Goal: Navigation & Orientation: Find specific page/section

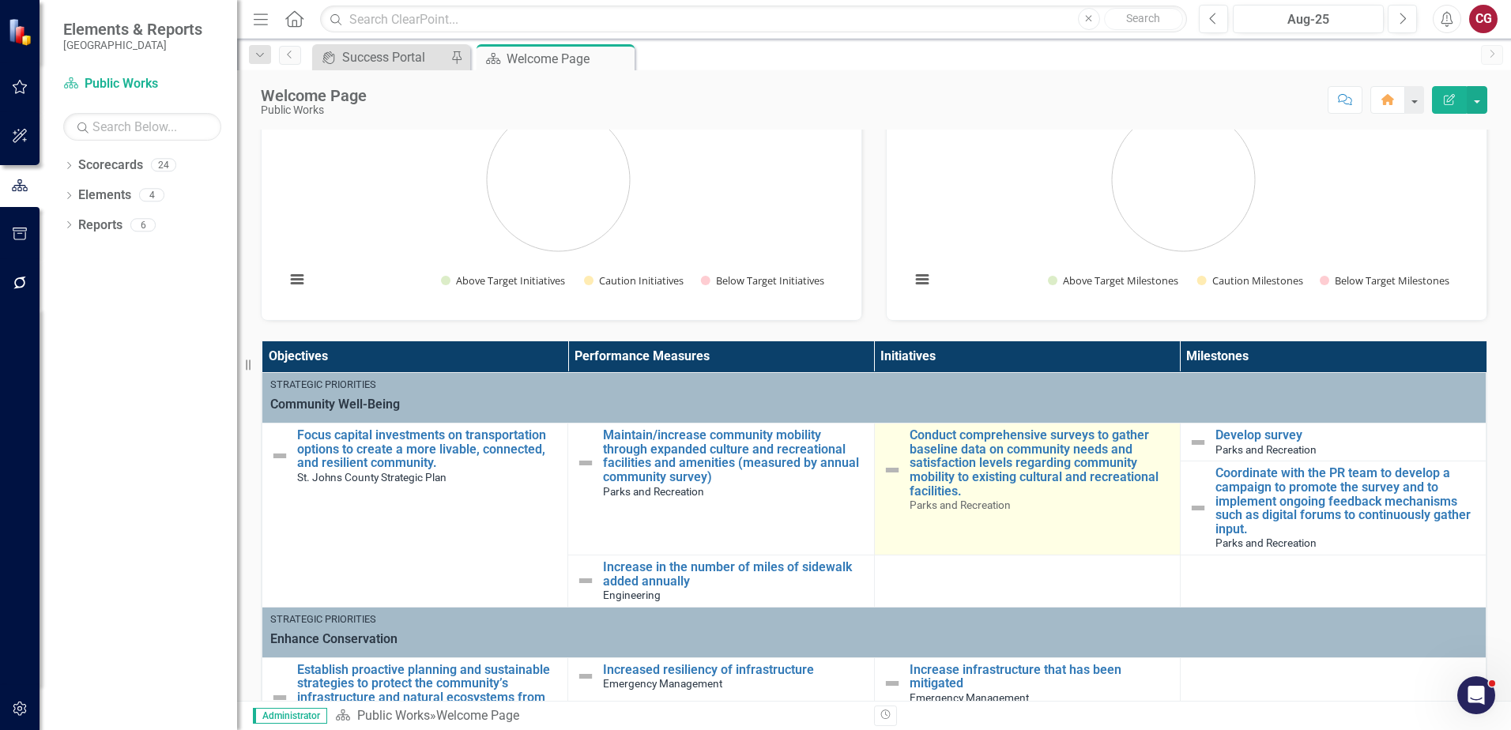
scroll to position [316, 0]
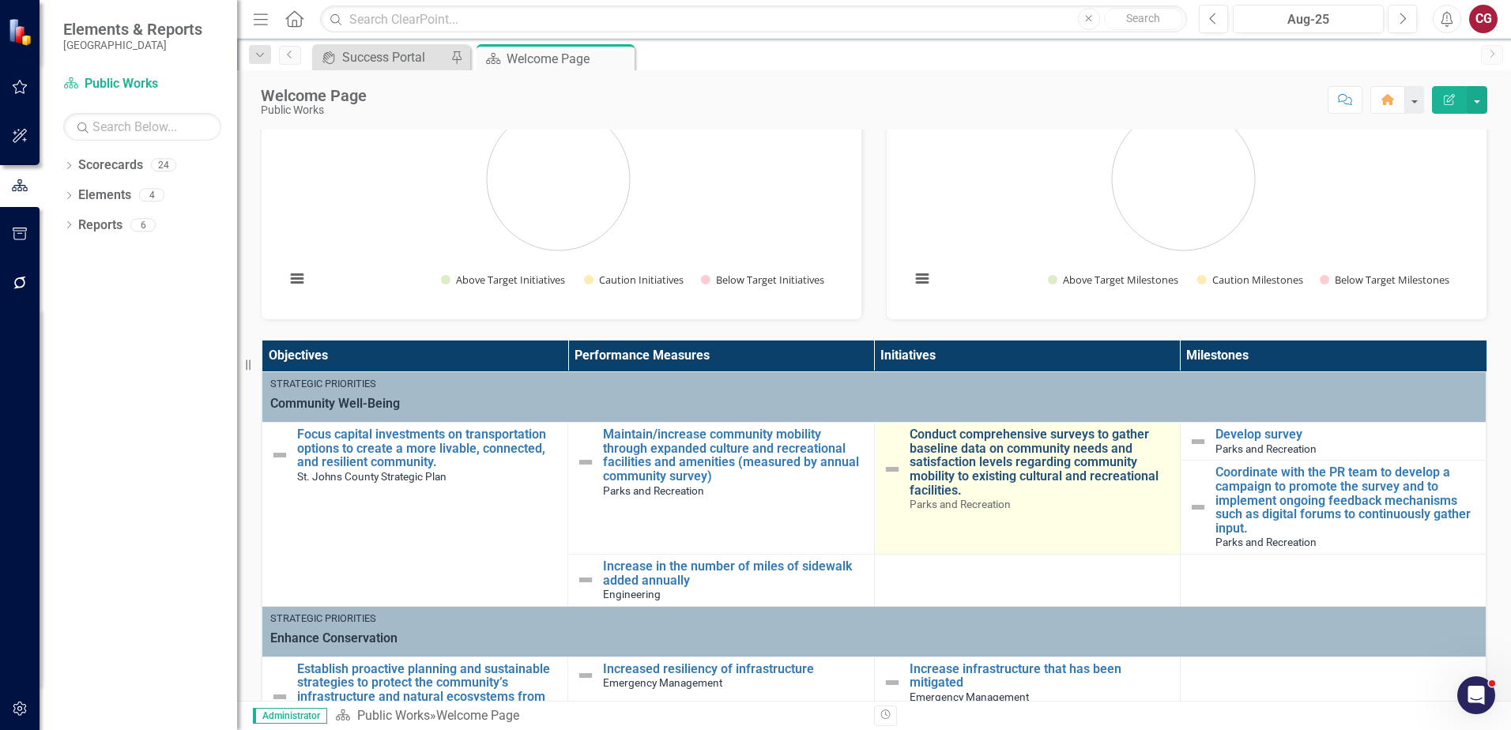
click at [1045, 456] on link "Conduct comprehensive surveys to gather baseline data on community needs and sa…" at bounding box center [1041, 463] width 262 height 70
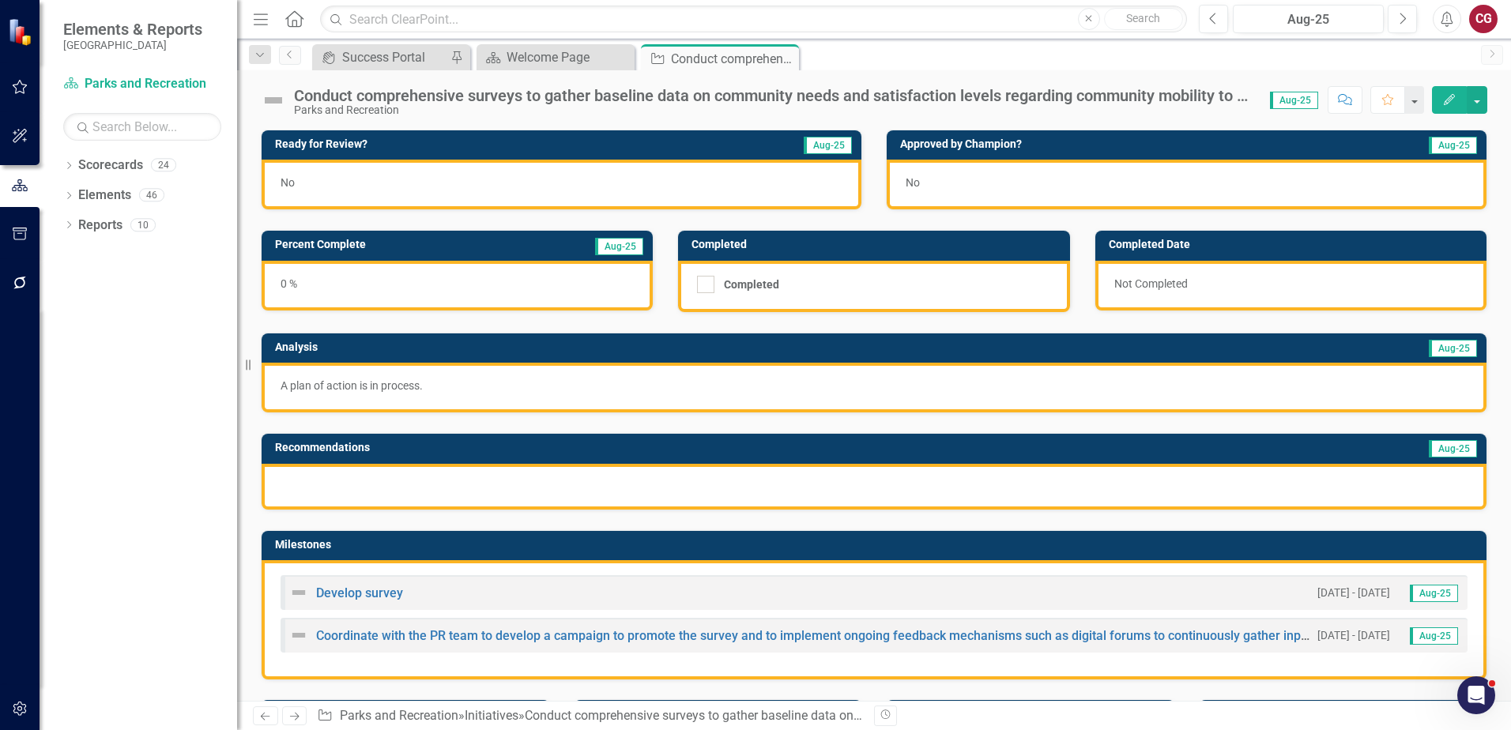
click at [62, 168] on div "Dropdown Scorecards 24 Dropdown [GEOGRAPHIC_DATA] Strategic Plan Animal Control…" at bounding box center [139, 442] width 198 height 578
click at [71, 168] on icon "Dropdown" at bounding box center [68, 167] width 11 height 9
click at [74, 198] on icon "Dropdown" at bounding box center [77, 194] width 12 height 9
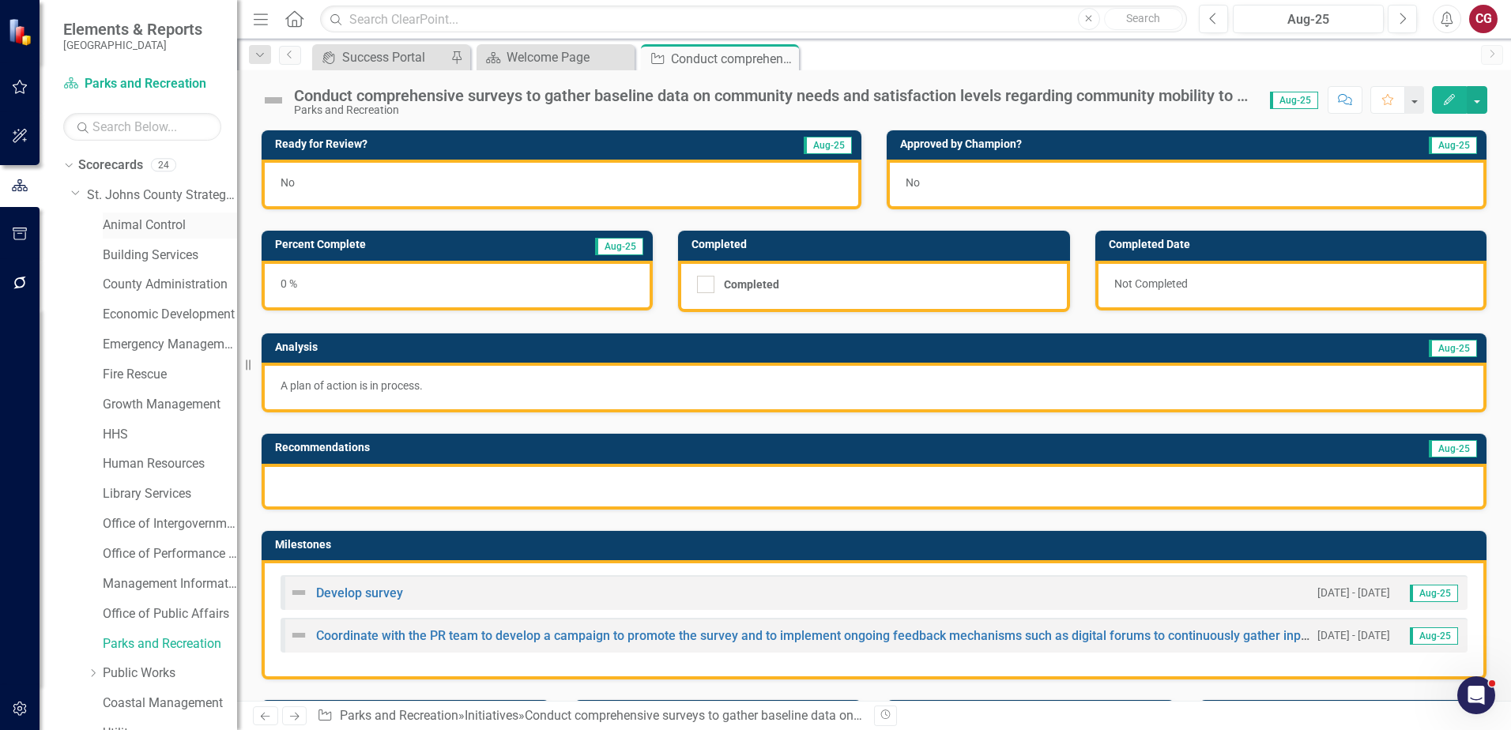
click at [152, 227] on link "Animal Control" at bounding box center [170, 226] width 134 height 18
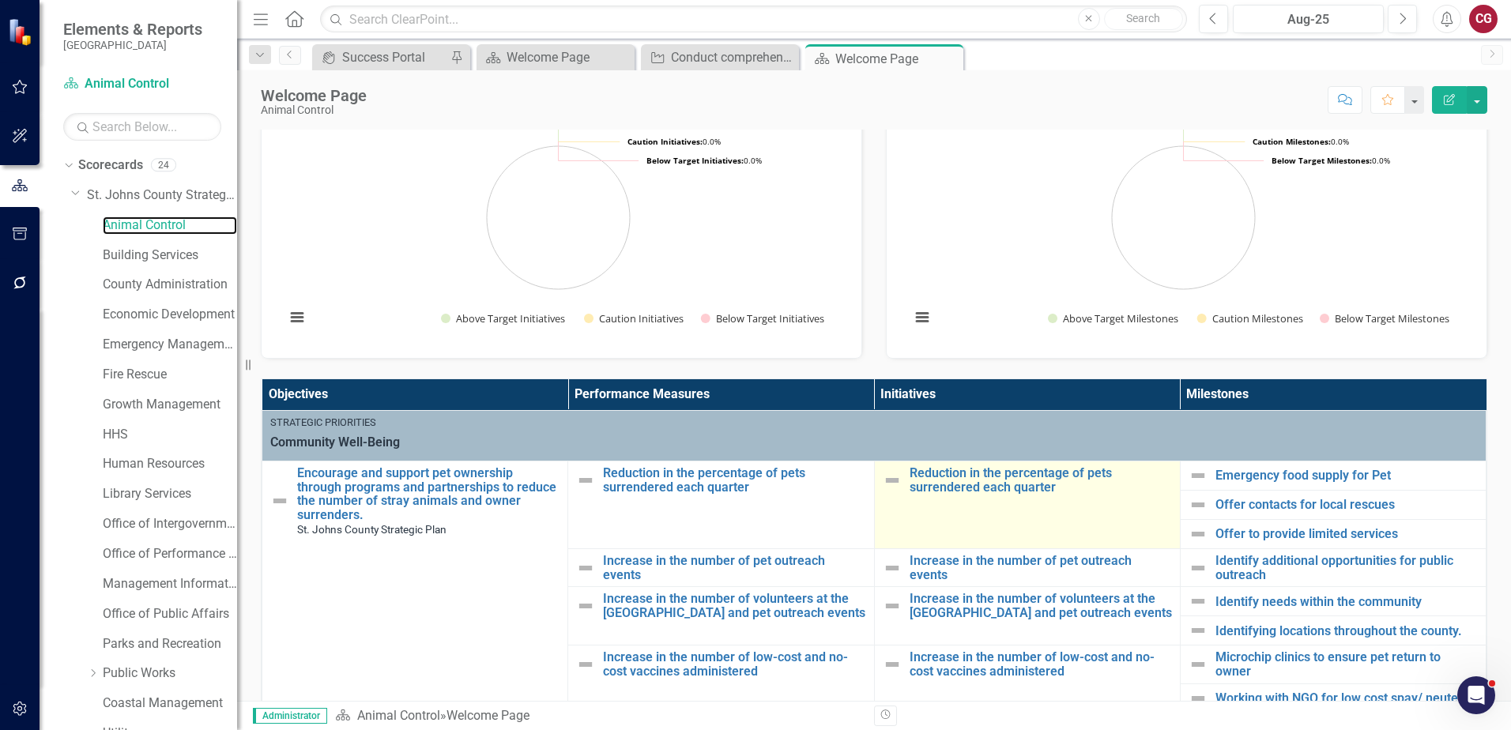
scroll to position [158, 0]
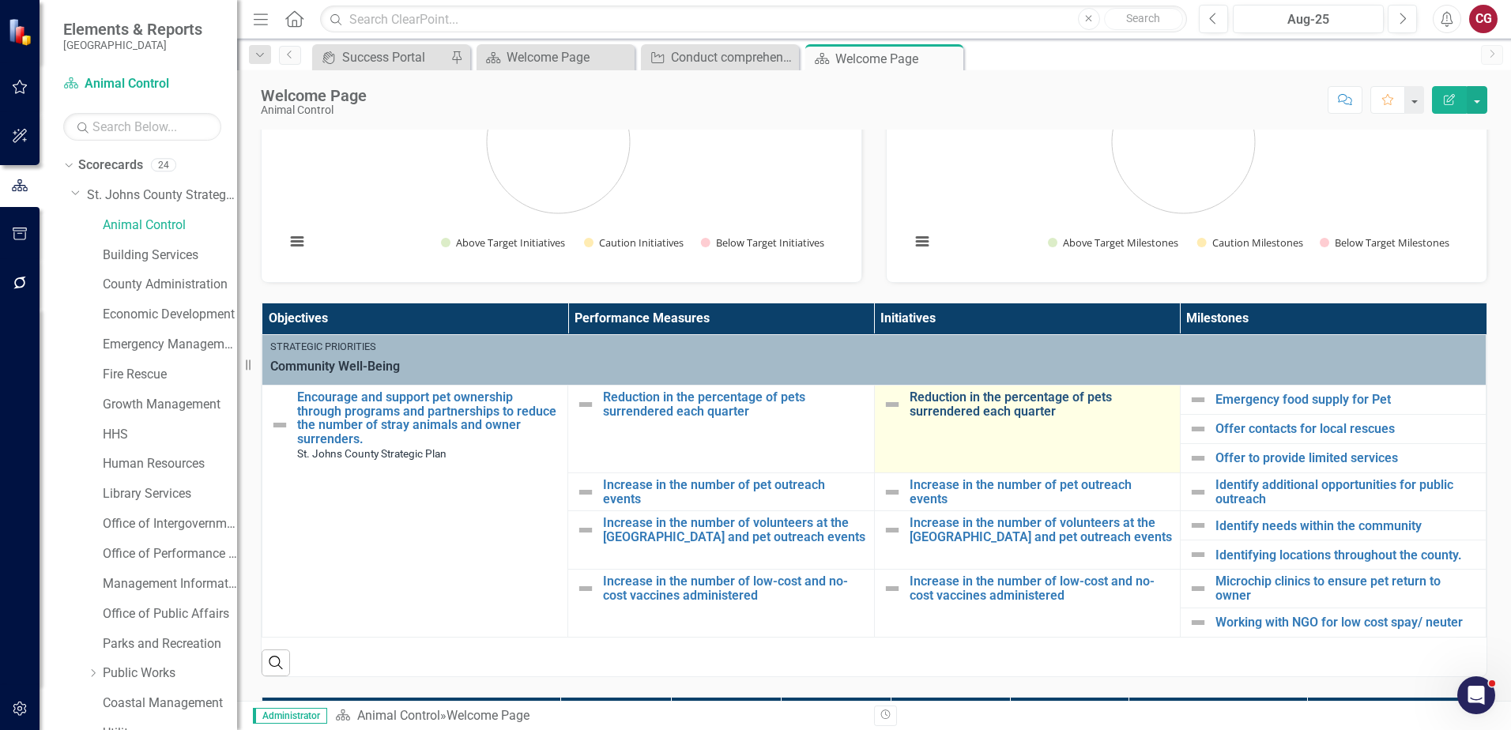
click at [1020, 398] on link "Reduction in the percentage of pets surrendered each quarter" at bounding box center [1041, 404] width 262 height 28
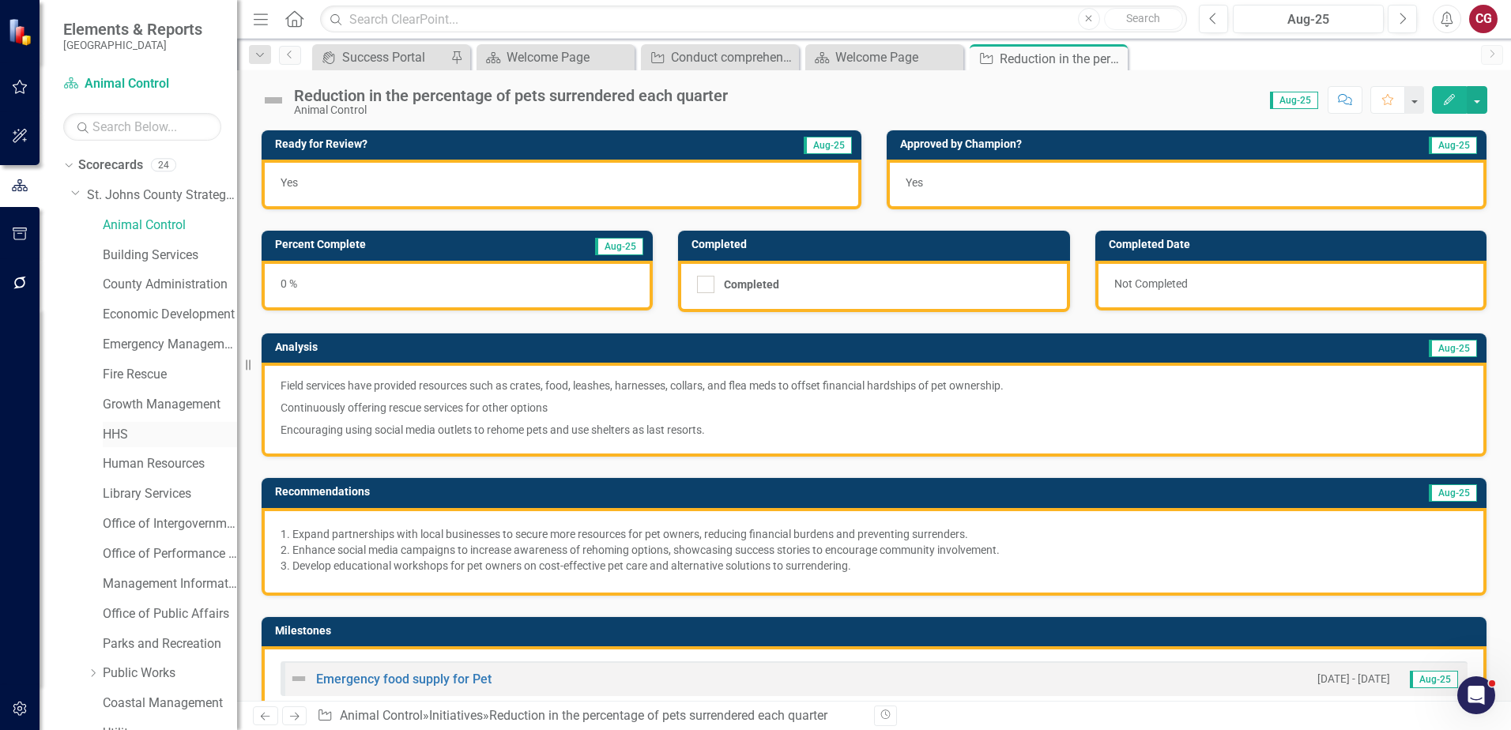
click at [123, 428] on link "HHS" at bounding box center [170, 435] width 134 height 18
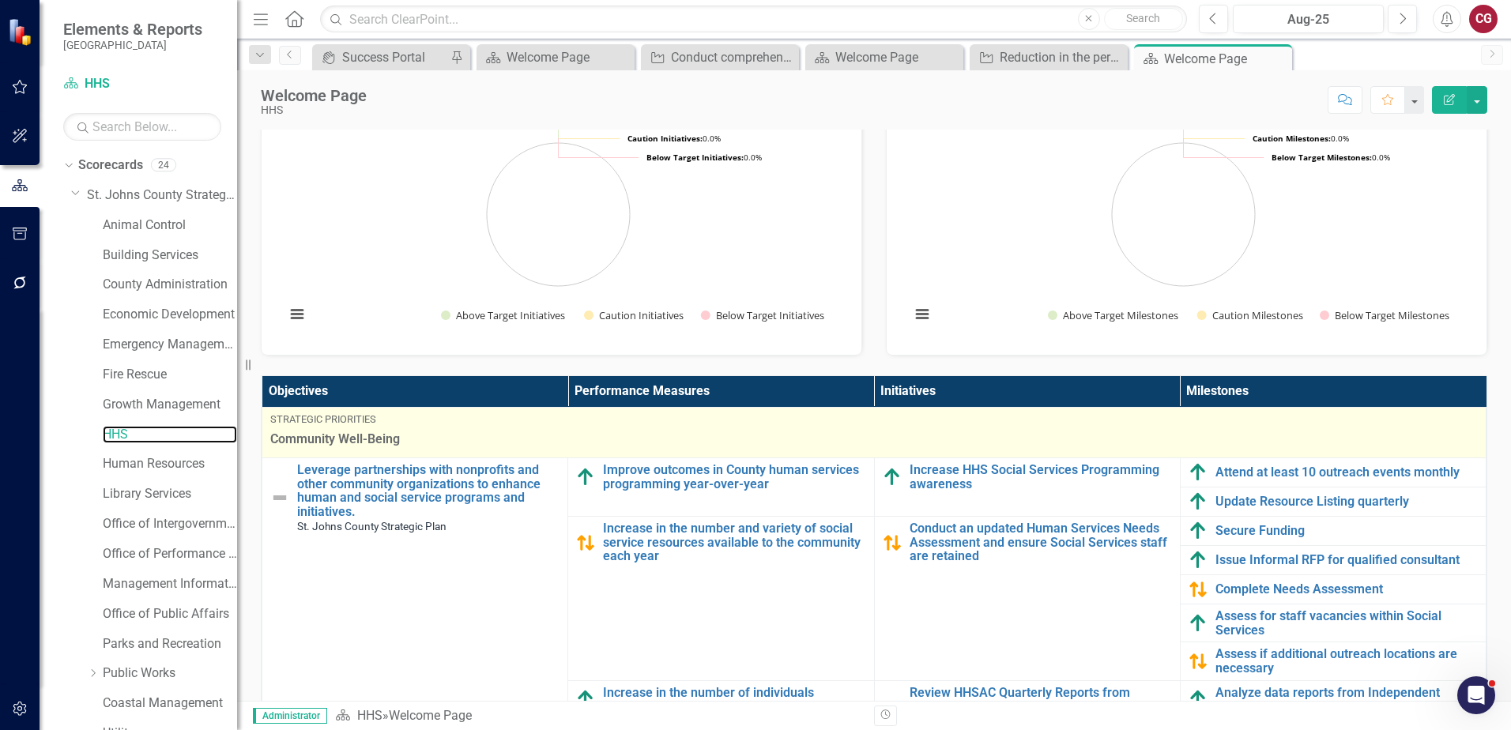
scroll to position [316, 0]
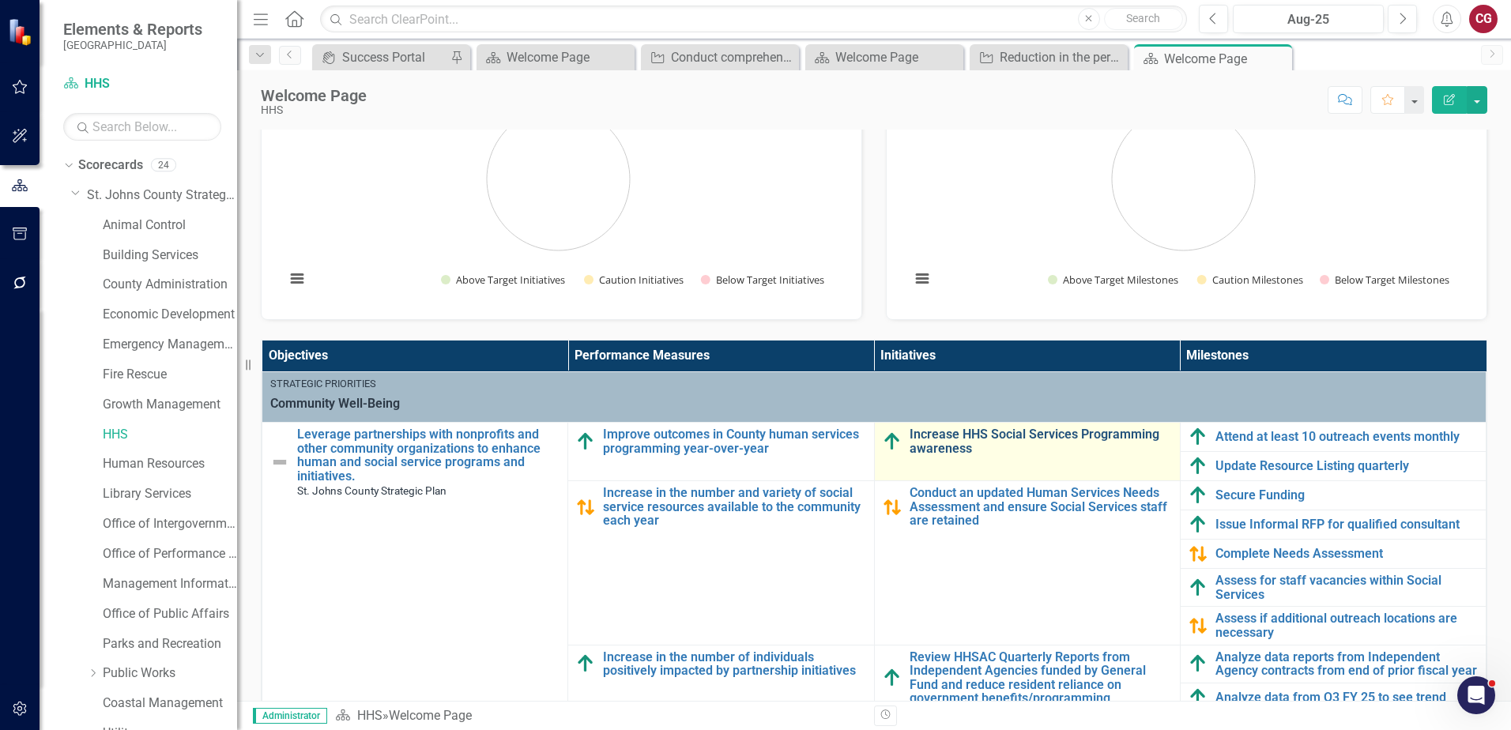
click at [995, 430] on link "Increase HHS Social Services Programming awareness" at bounding box center [1041, 442] width 262 height 28
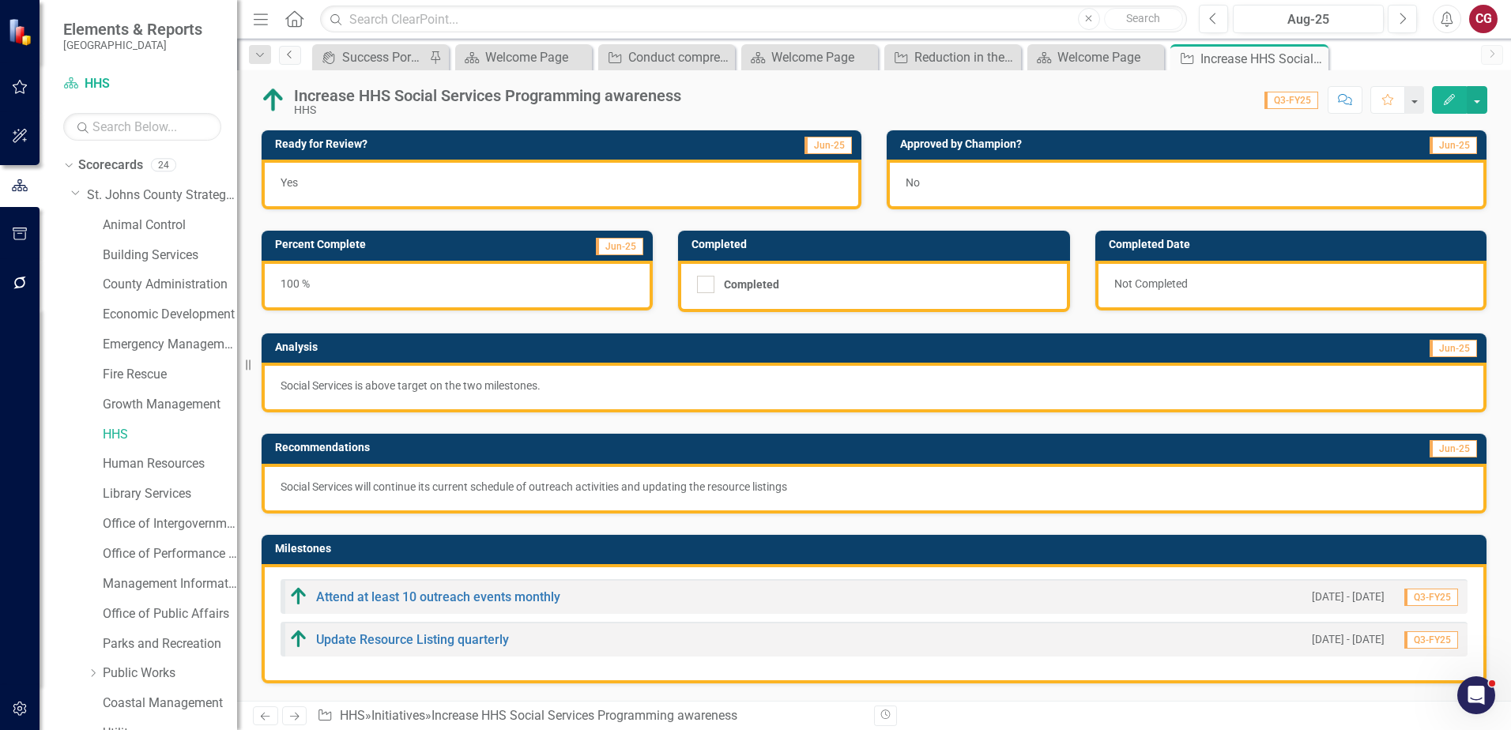
click at [290, 57] on icon at bounding box center [289, 55] width 4 height 8
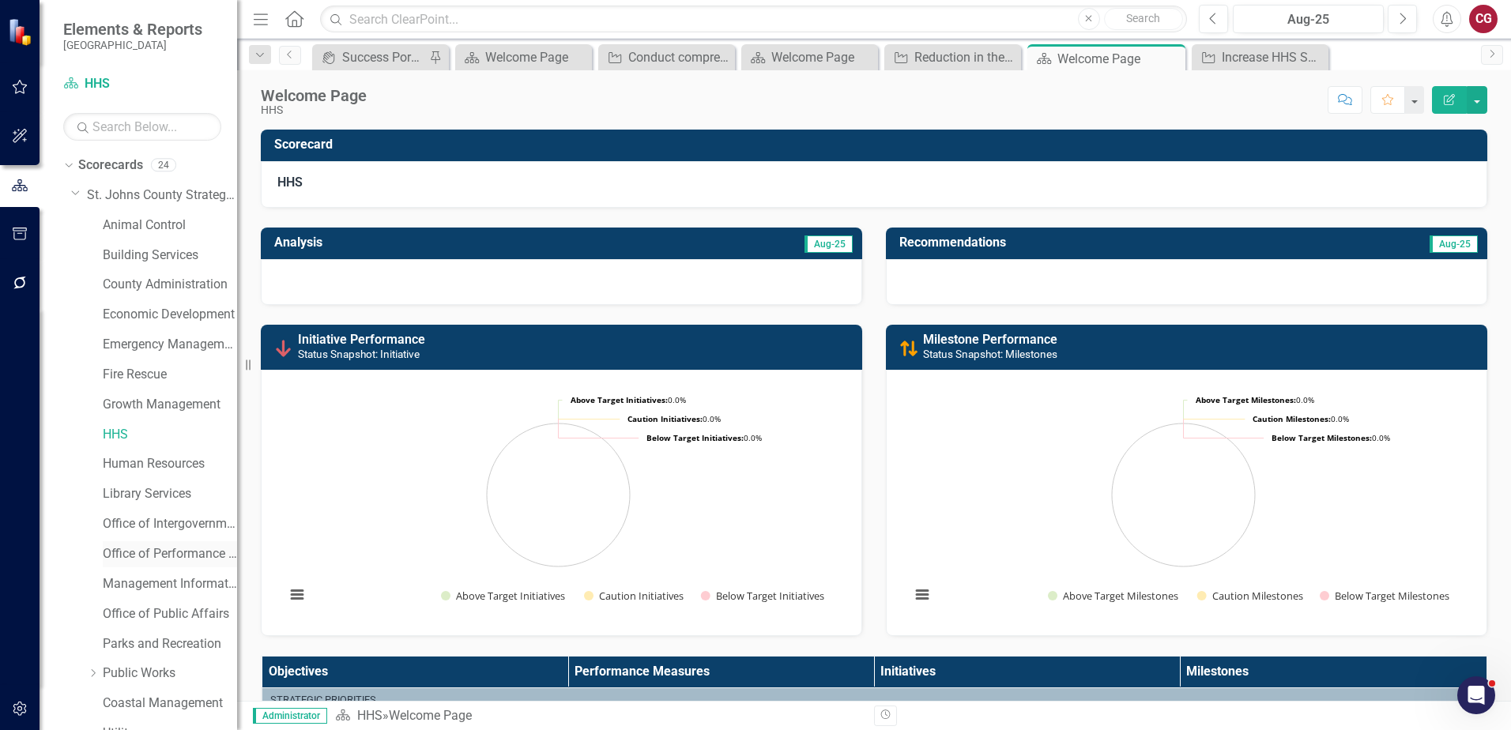
click at [136, 546] on link "Office of Performance & Transparency" at bounding box center [170, 554] width 134 height 18
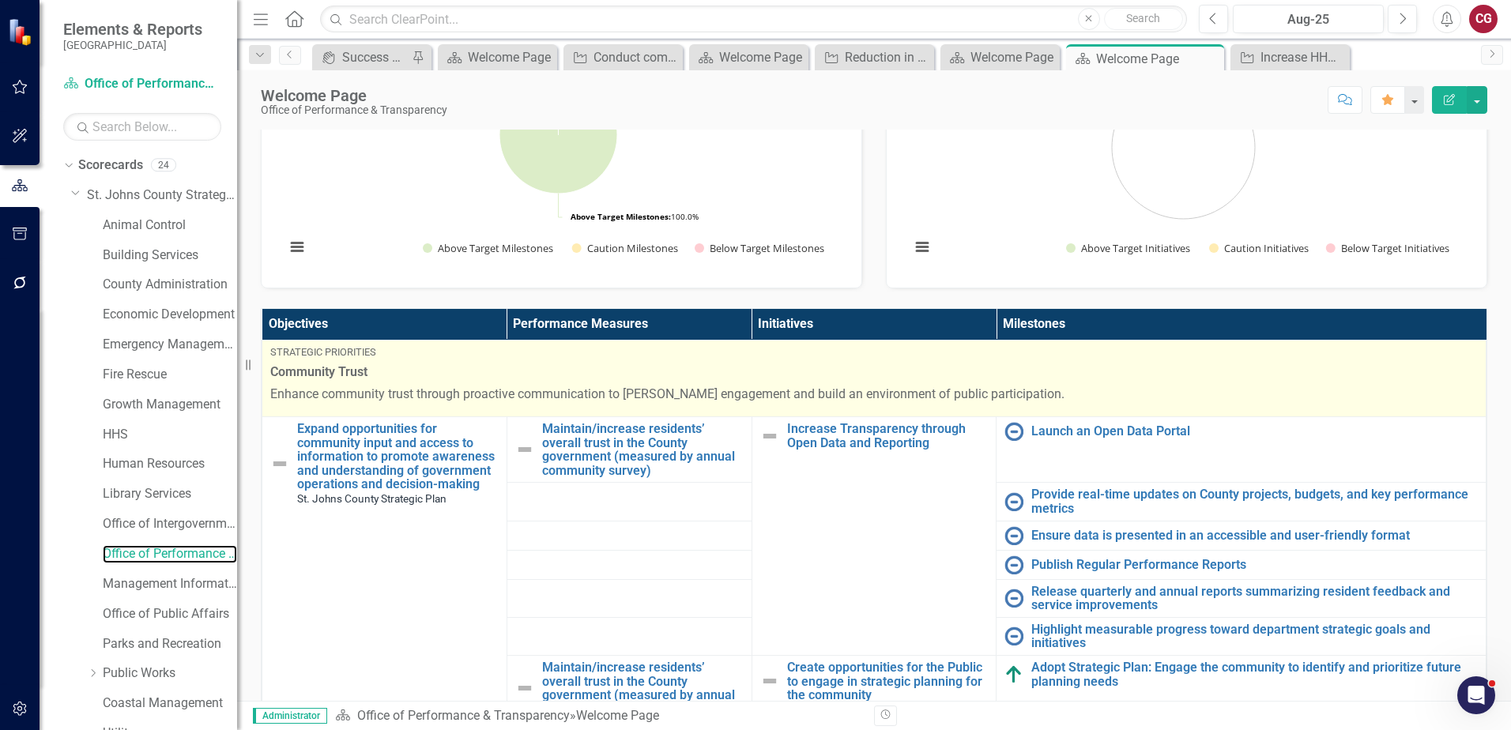
scroll to position [395, 0]
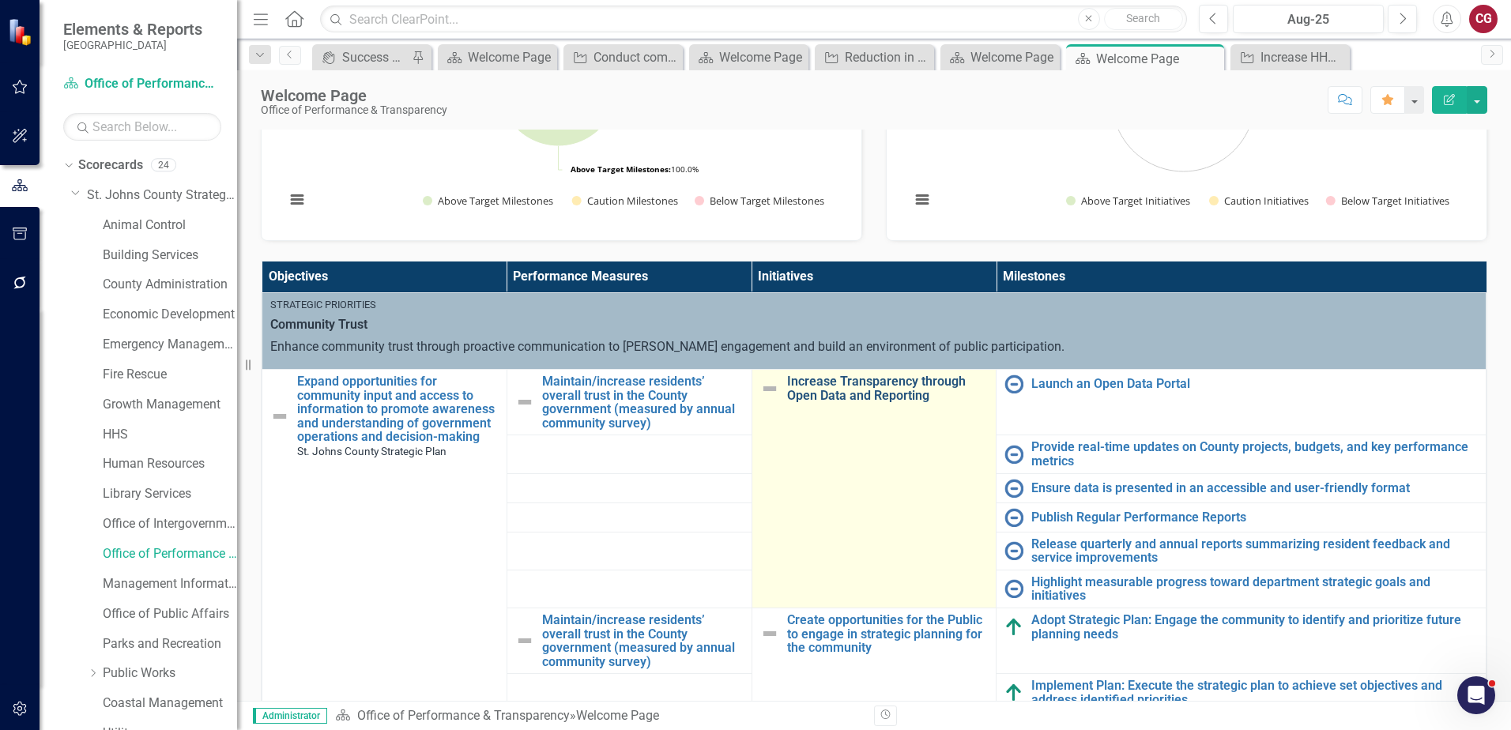
click at [823, 381] on link "Increase Transparency through Open Data and Reporting" at bounding box center [888, 389] width 202 height 28
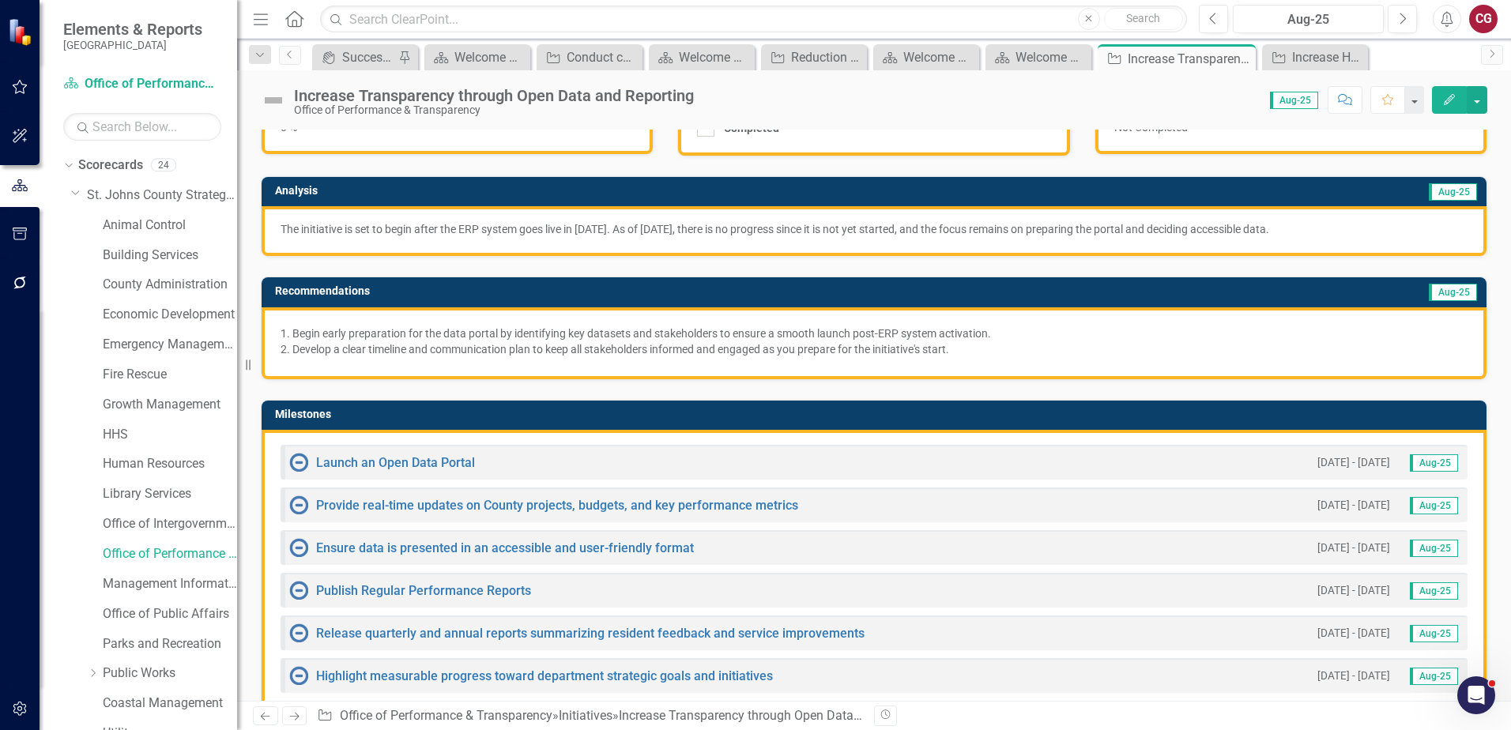
scroll to position [158, 0]
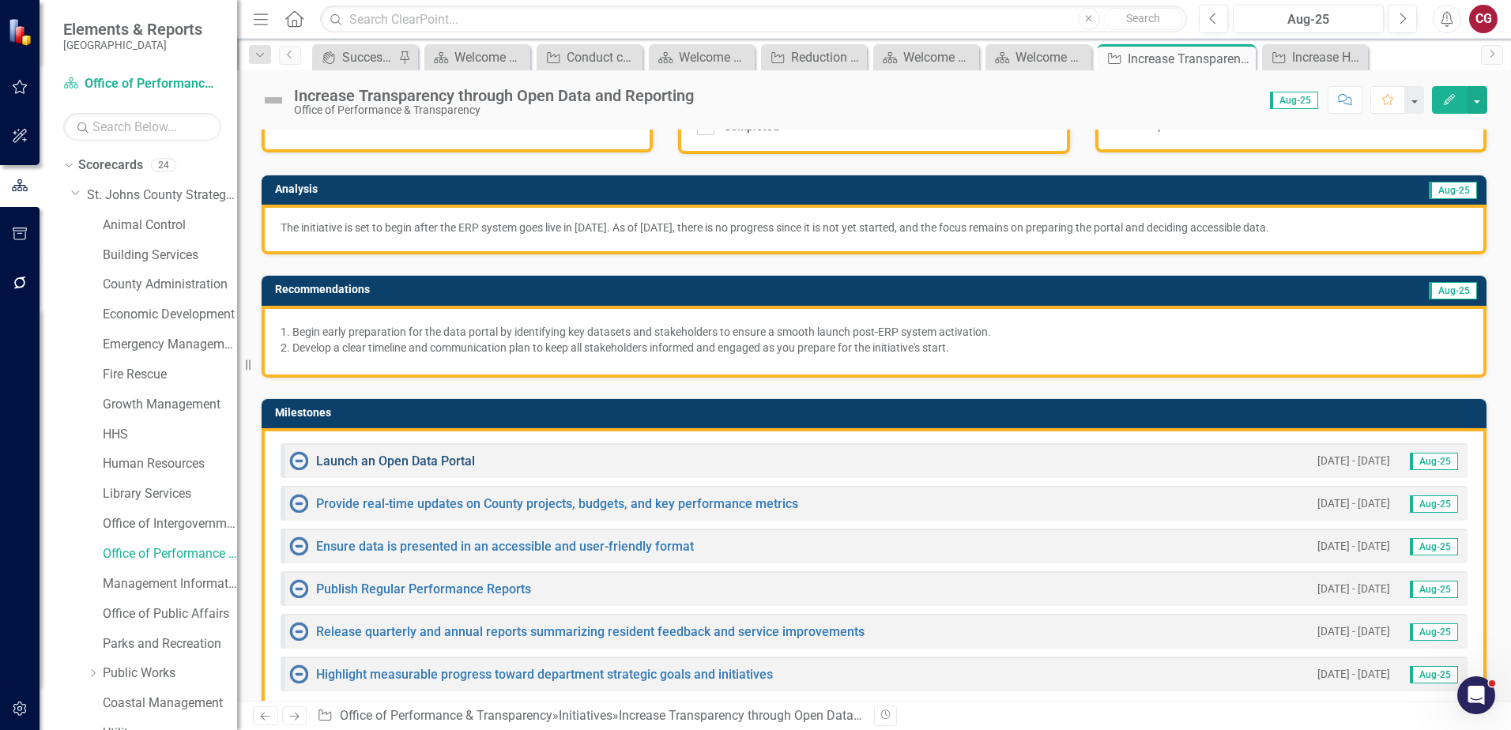
click at [431, 464] on link "Launch an Open Data Portal" at bounding box center [395, 461] width 159 height 15
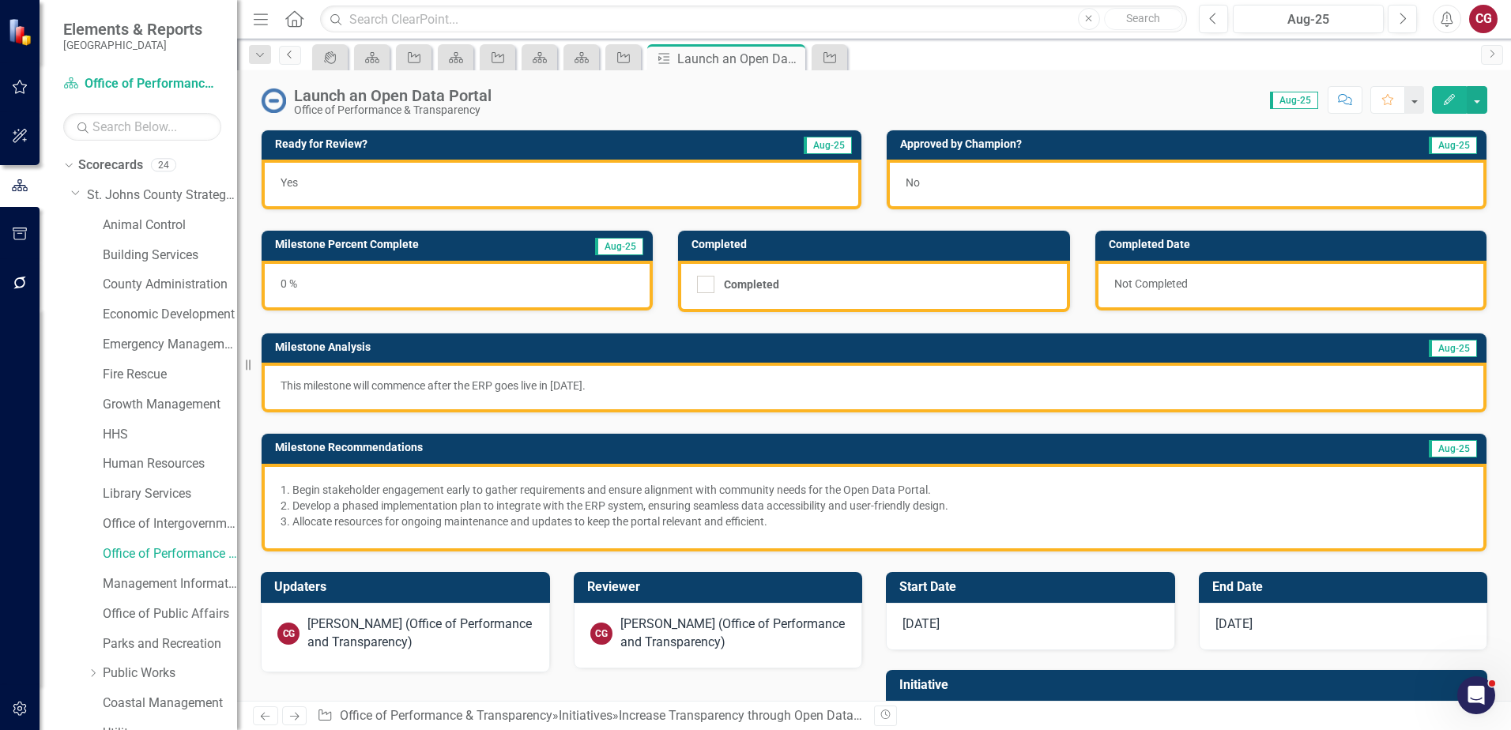
click at [290, 57] on icon at bounding box center [289, 55] width 4 height 8
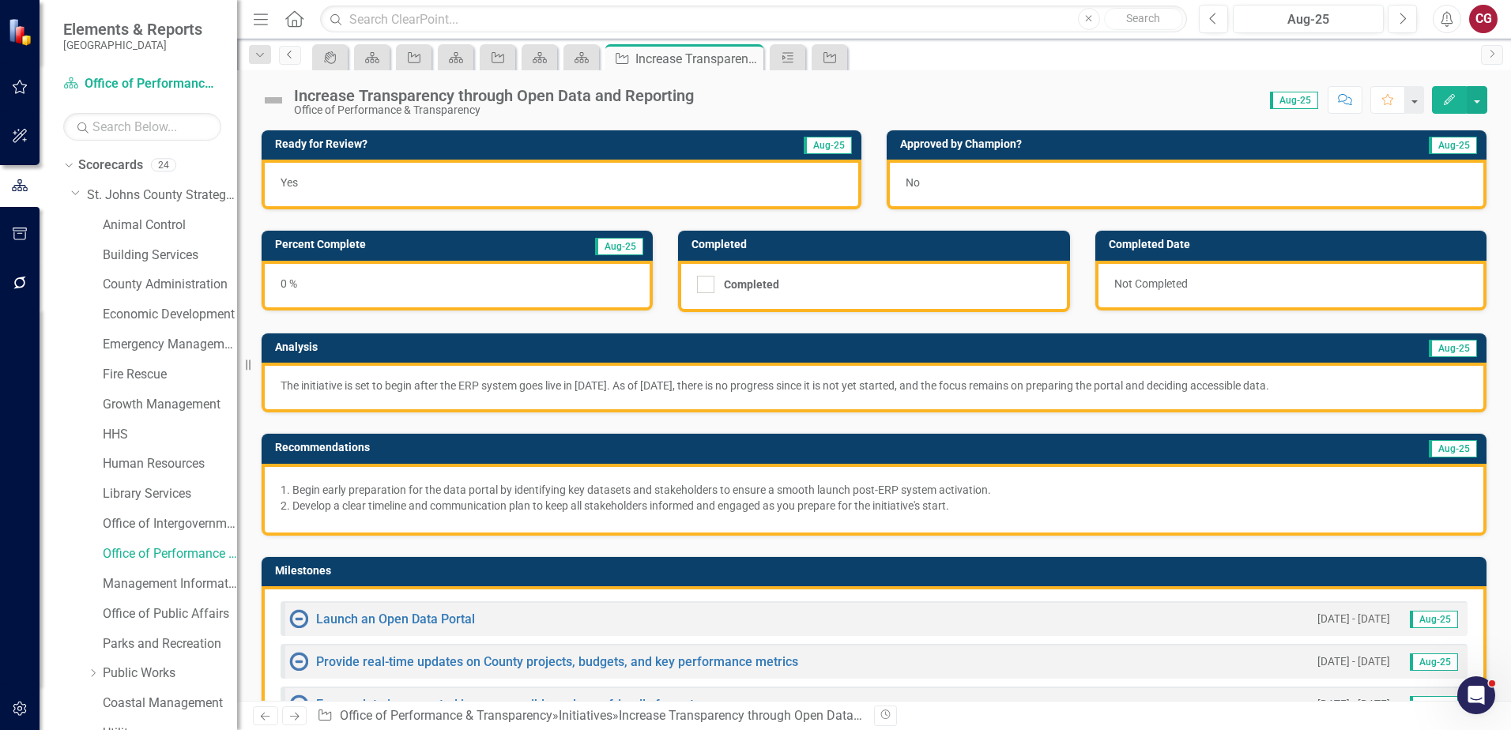
click at [292, 58] on icon "Previous" at bounding box center [290, 54] width 13 height 9
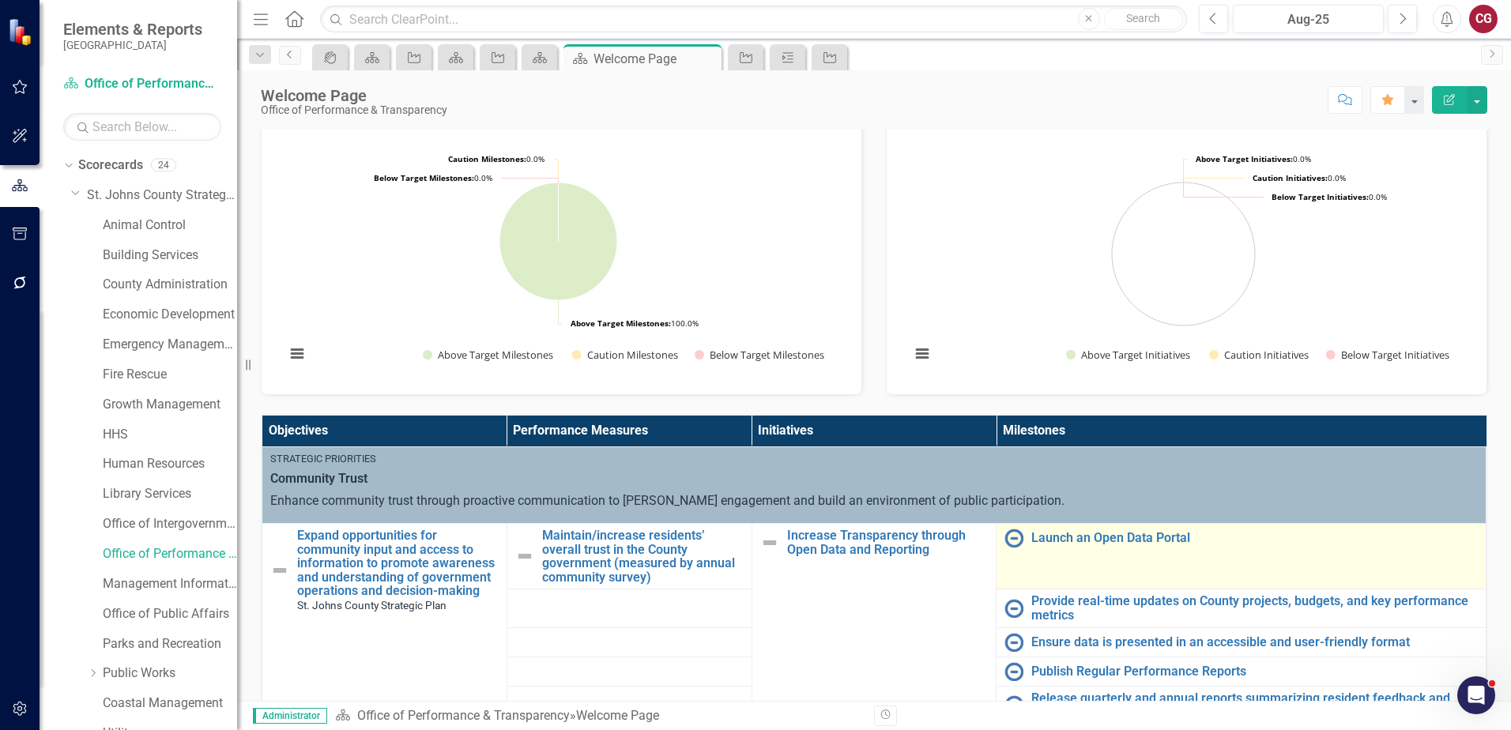
scroll to position [316, 0]
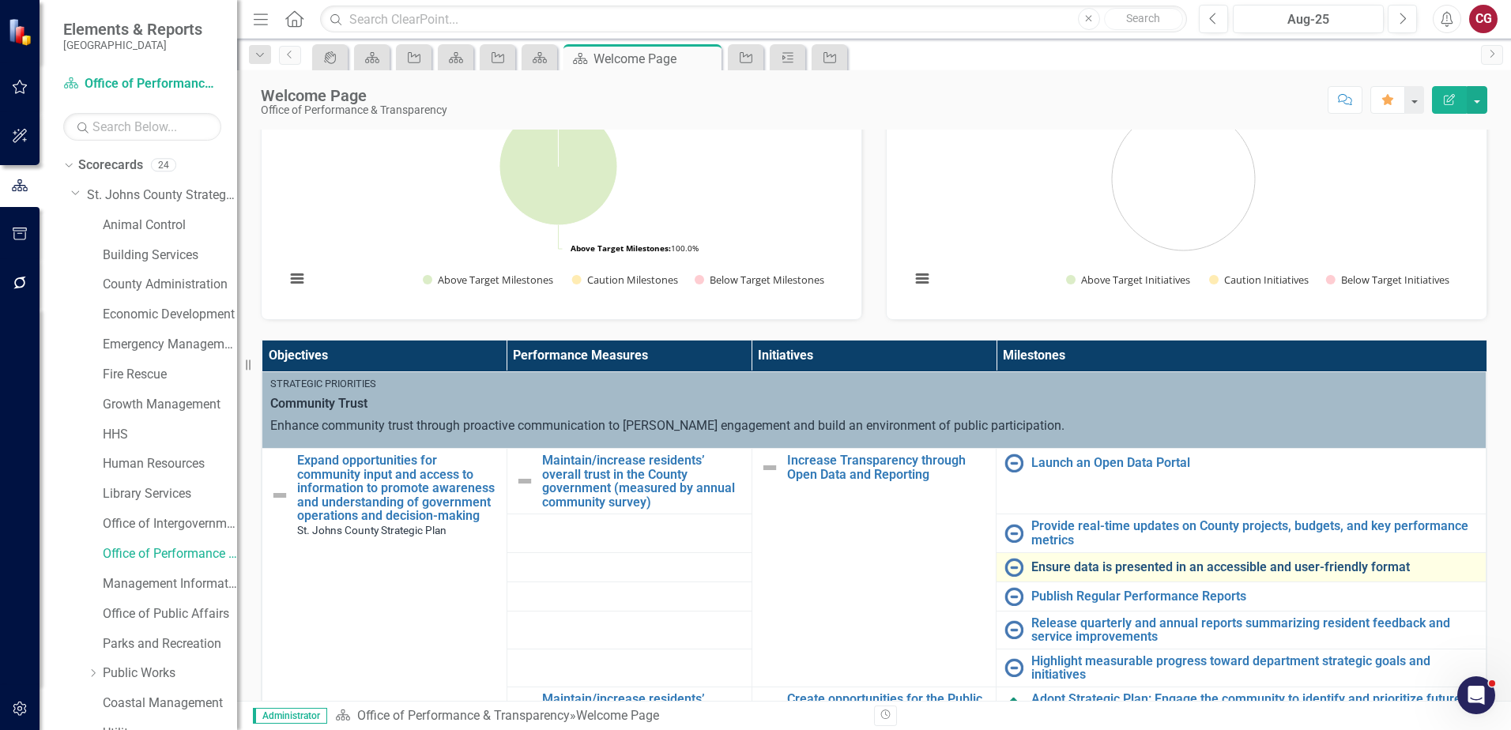
click at [1049, 563] on link "Ensure data is presented in an accessible and user-friendly format" at bounding box center [1254, 567] width 447 height 14
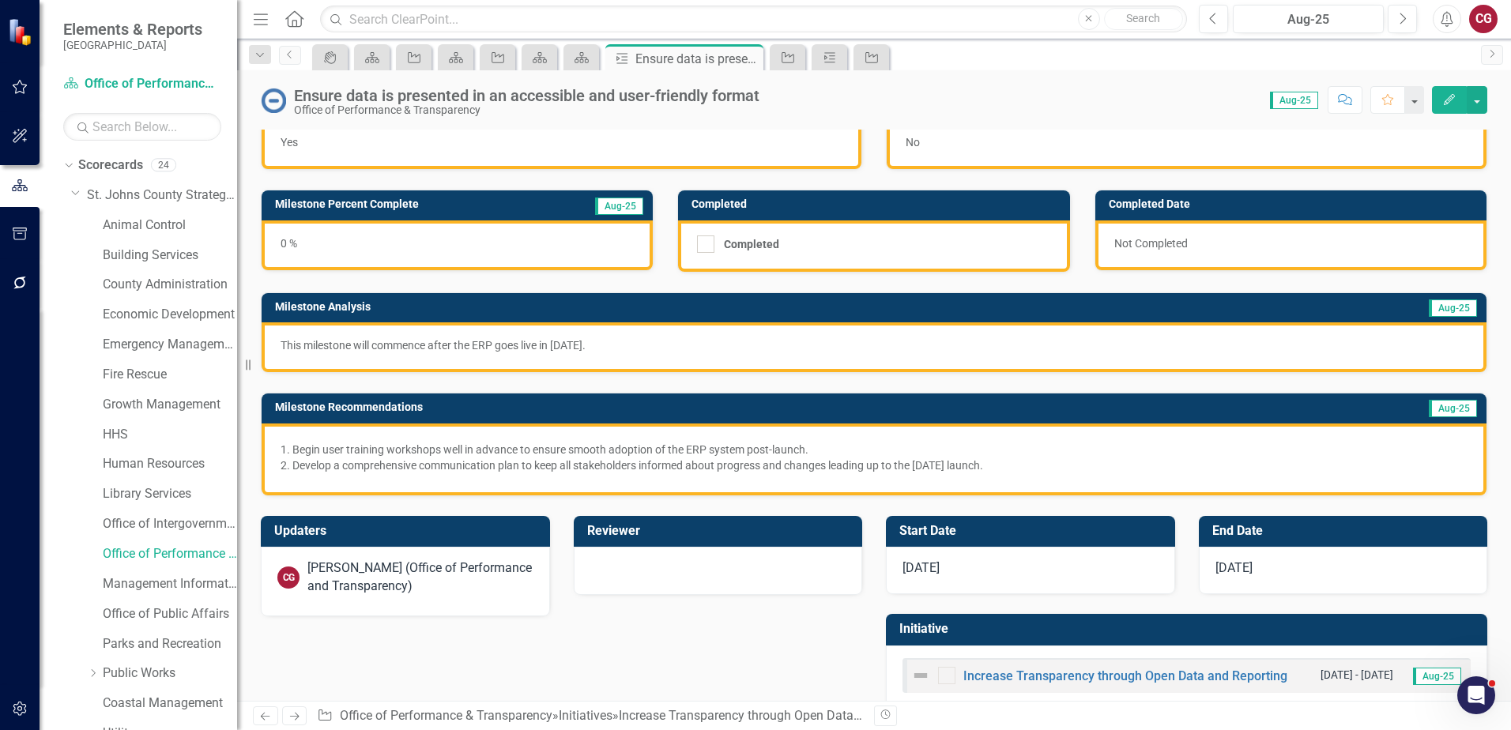
scroll to position [73, 0]
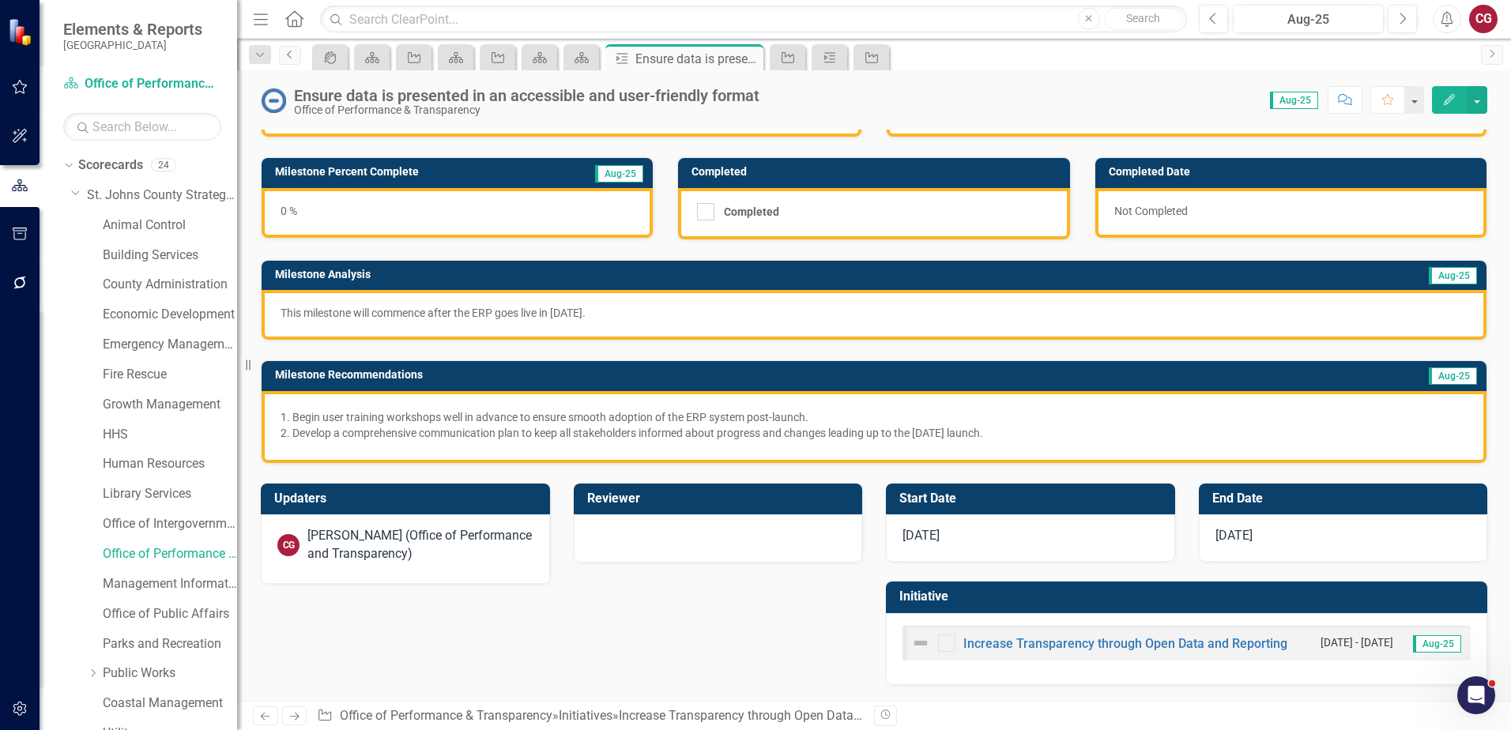
click at [292, 63] on link "Previous" at bounding box center [290, 55] width 22 height 19
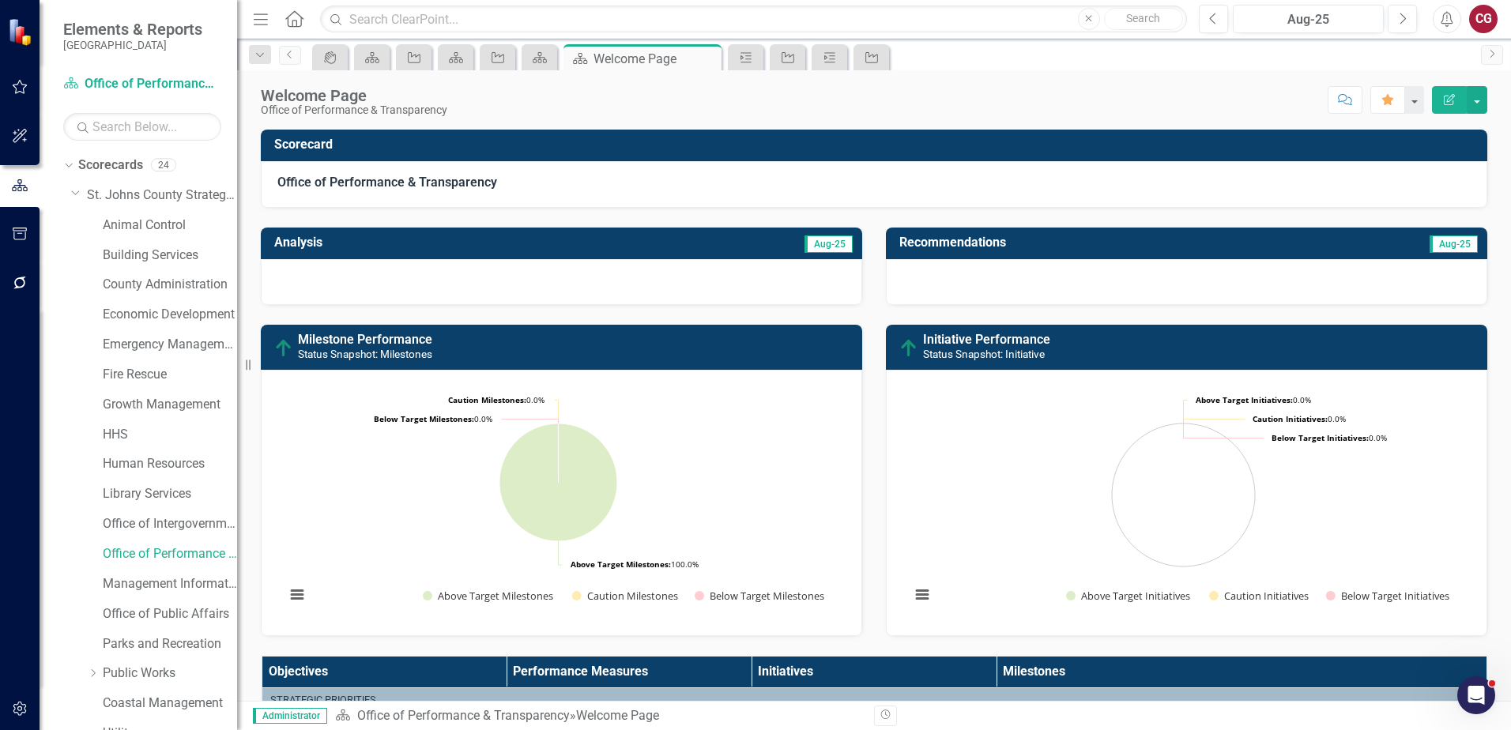
click at [19, 90] on icon "button" at bounding box center [20, 87] width 17 height 13
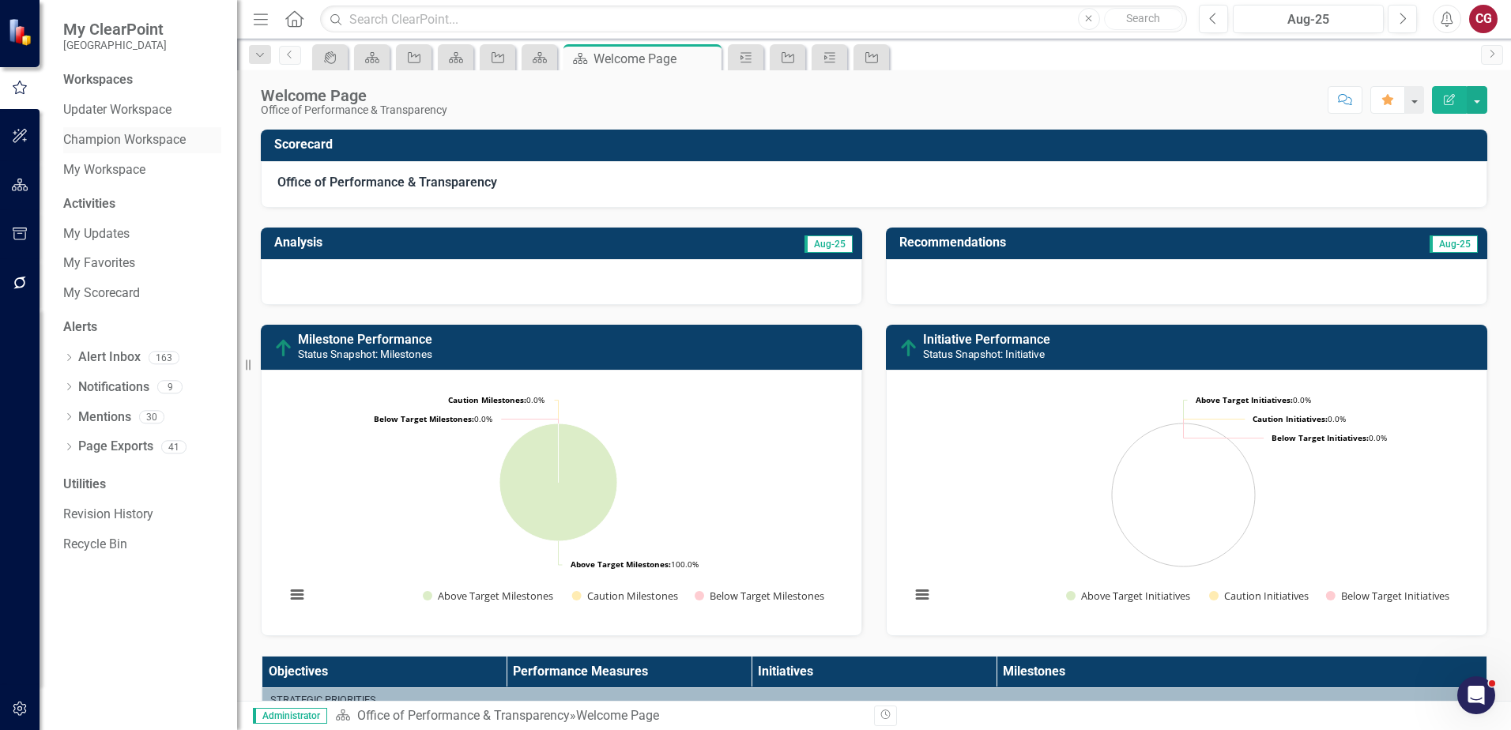
click at [115, 138] on link "Champion Workspace" at bounding box center [142, 140] width 158 height 18
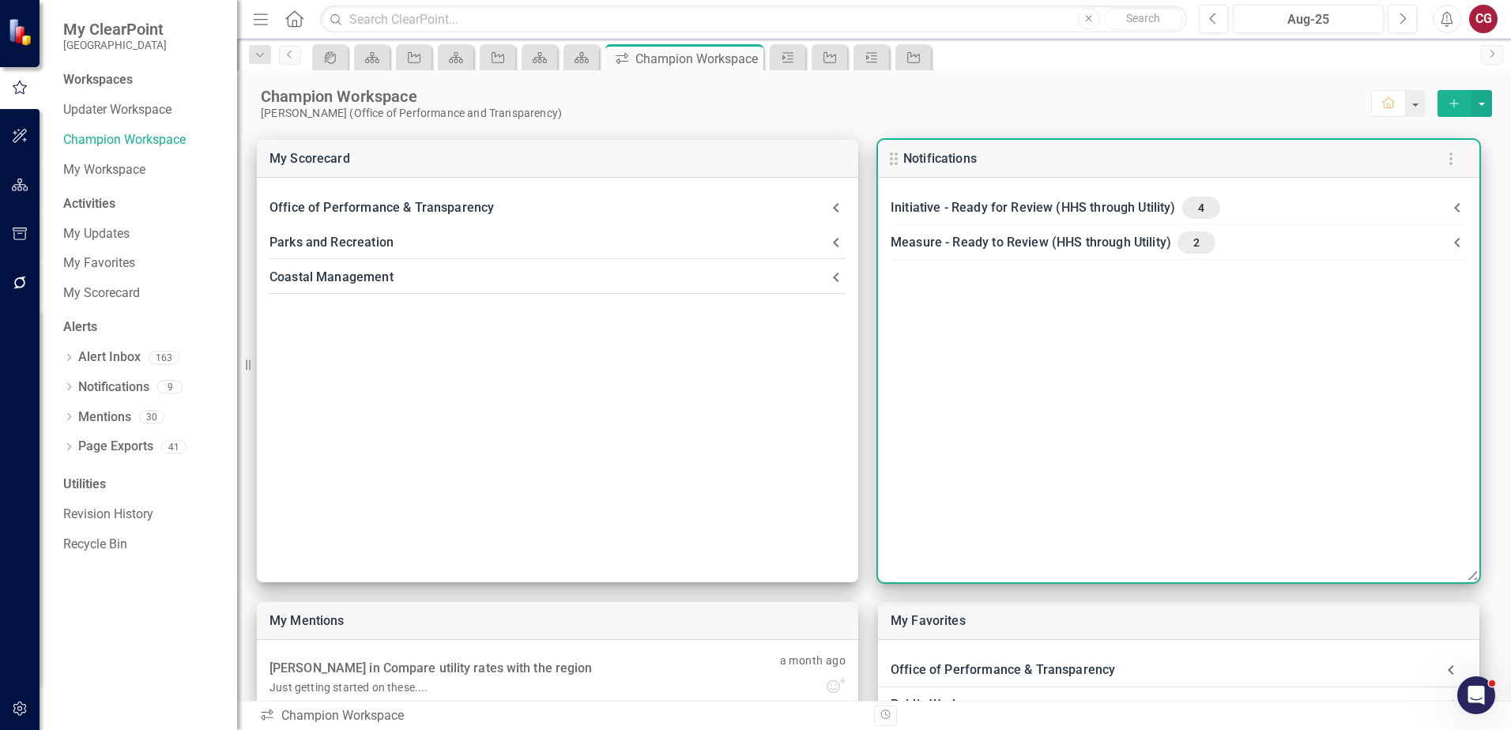
click at [1455, 209] on icon at bounding box center [1457, 207] width 19 height 19
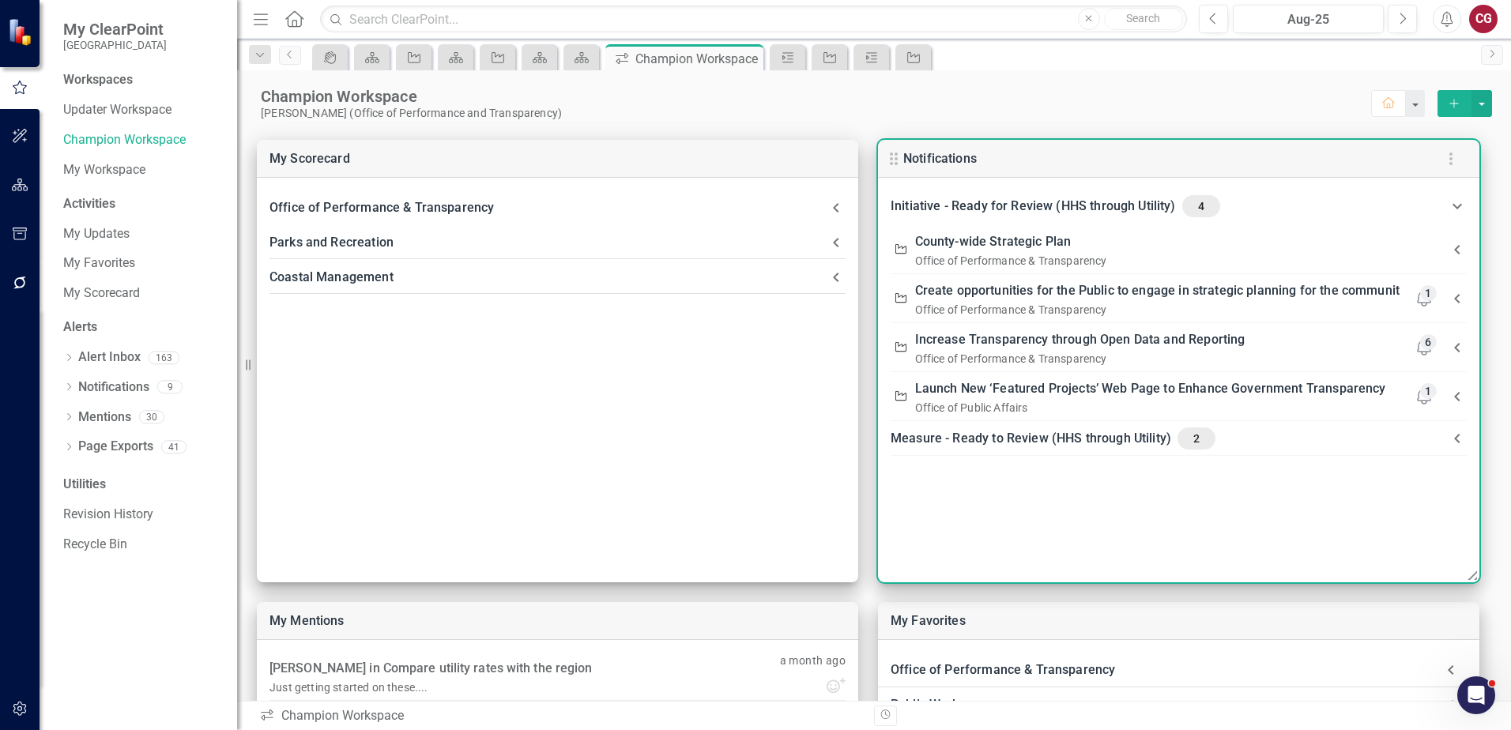
click at [1455, 204] on icon at bounding box center [1457, 206] width 19 height 19
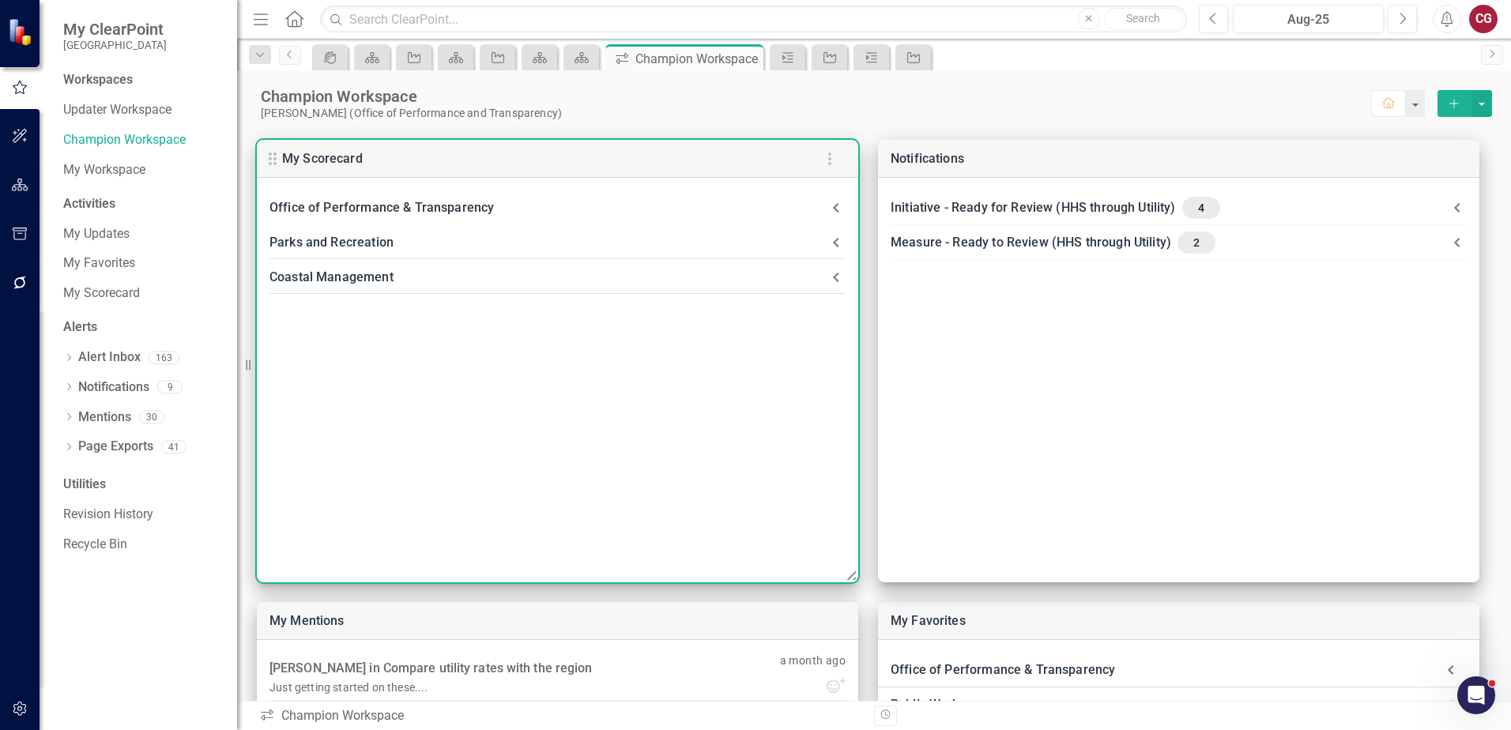
click at [842, 208] on icon at bounding box center [836, 207] width 19 height 19
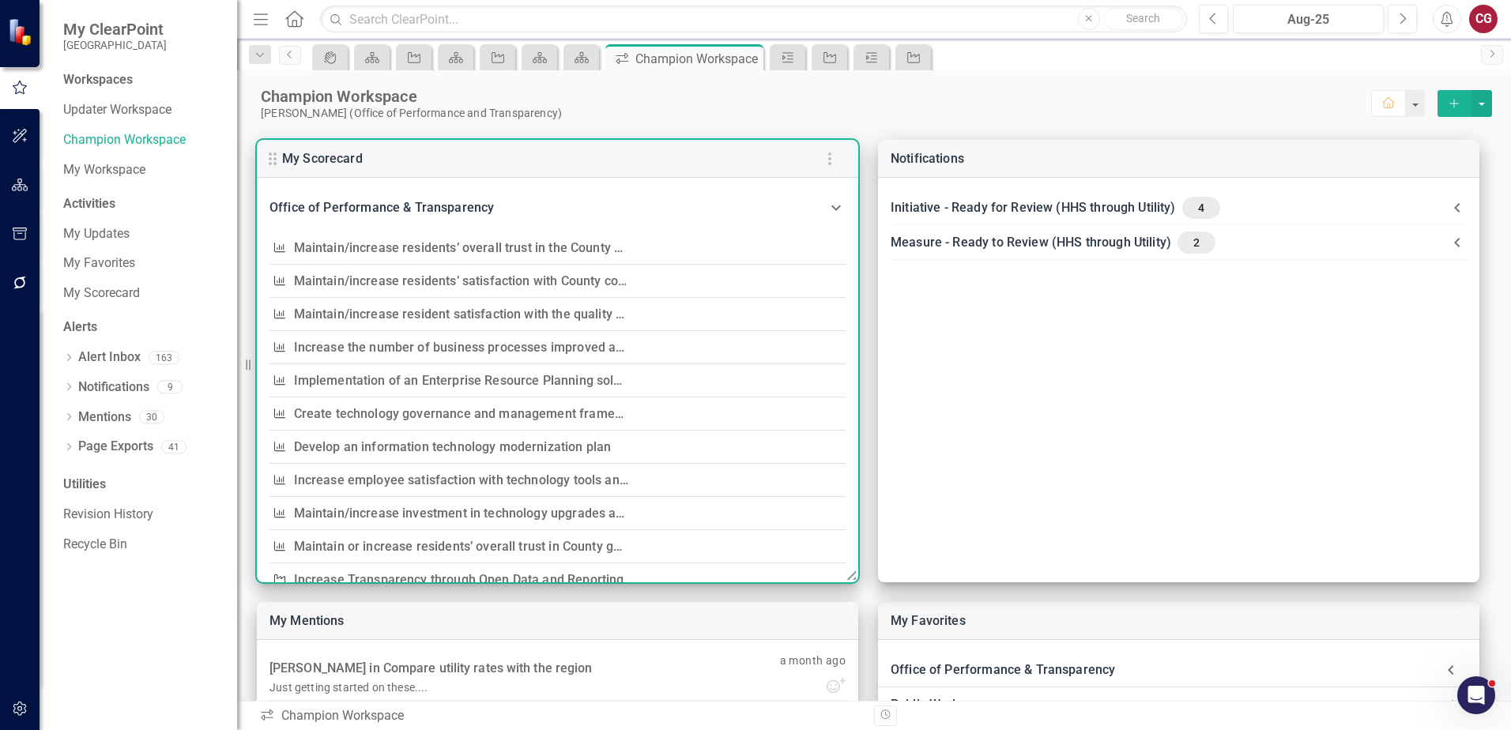
click at [458, 249] on link "Maintain/increase residents’ overall trust in the County government (measured b…" at bounding box center [610, 247] width 632 height 15
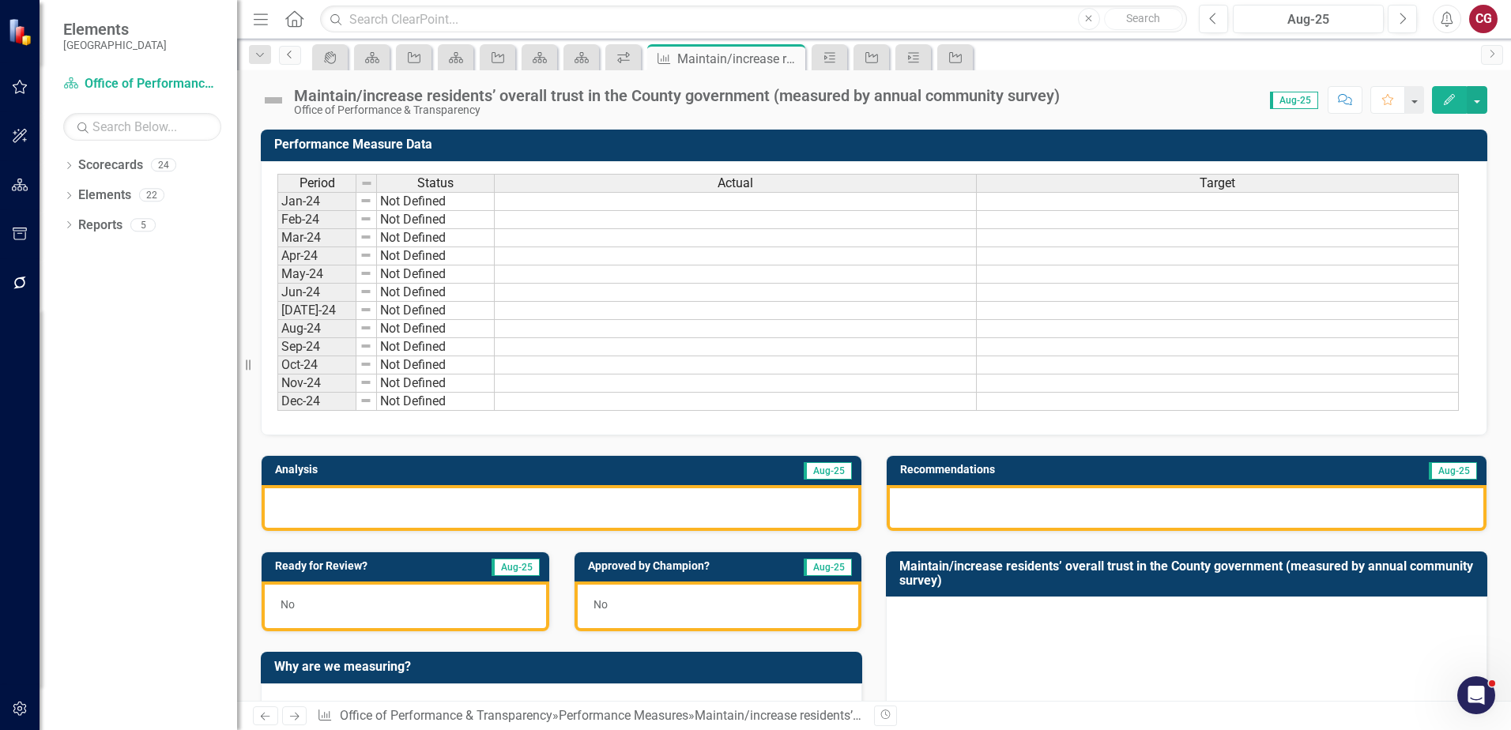
click at [297, 58] on link "Previous" at bounding box center [290, 55] width 22 height 19
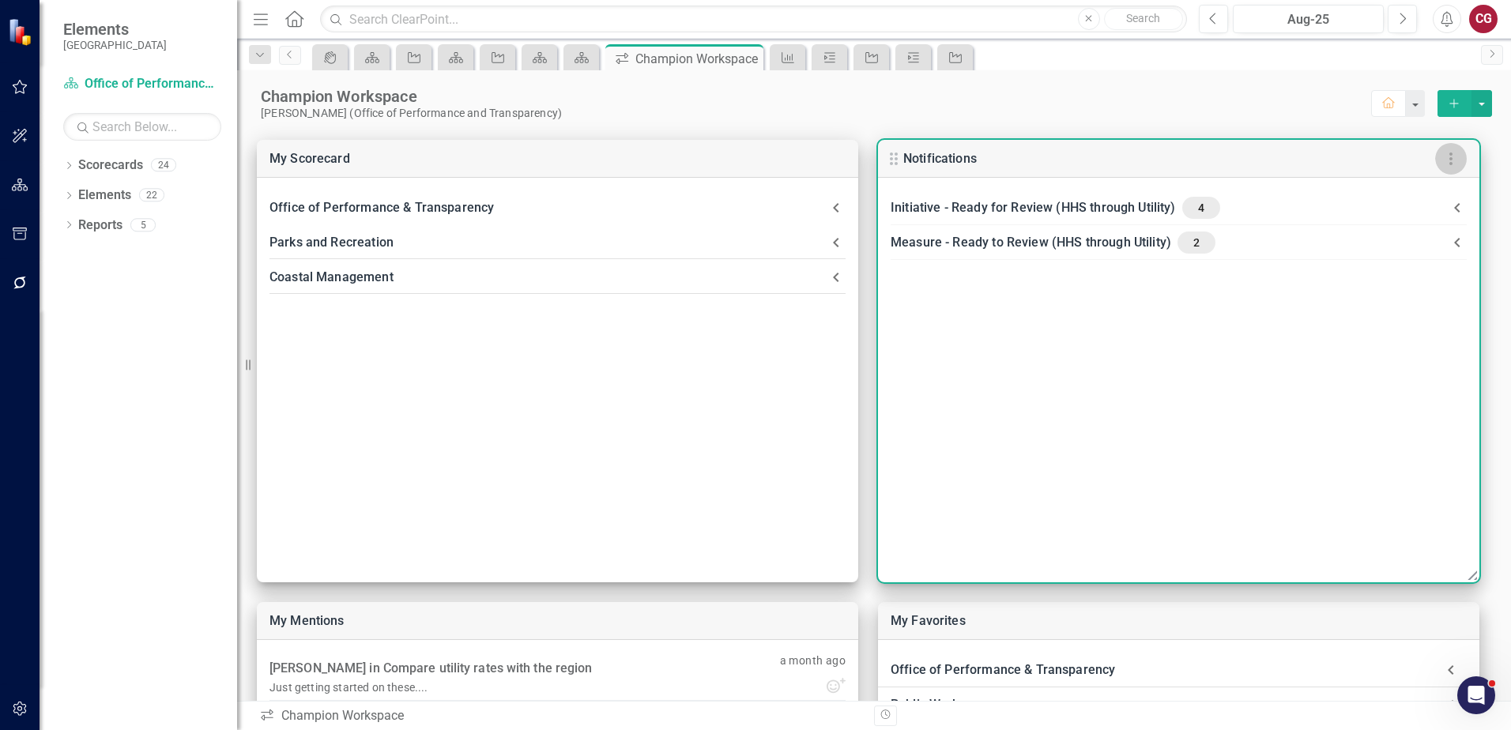
click at [1457, 162] on icon "button" at bounding box center [1451, 158] width 19 height 19
click at [1239, 136] on div at bounding box center [755, 365] width 1511 height 730
click at [1457, 206] on icon at bounding box center [1457, 207] width 6 height 9
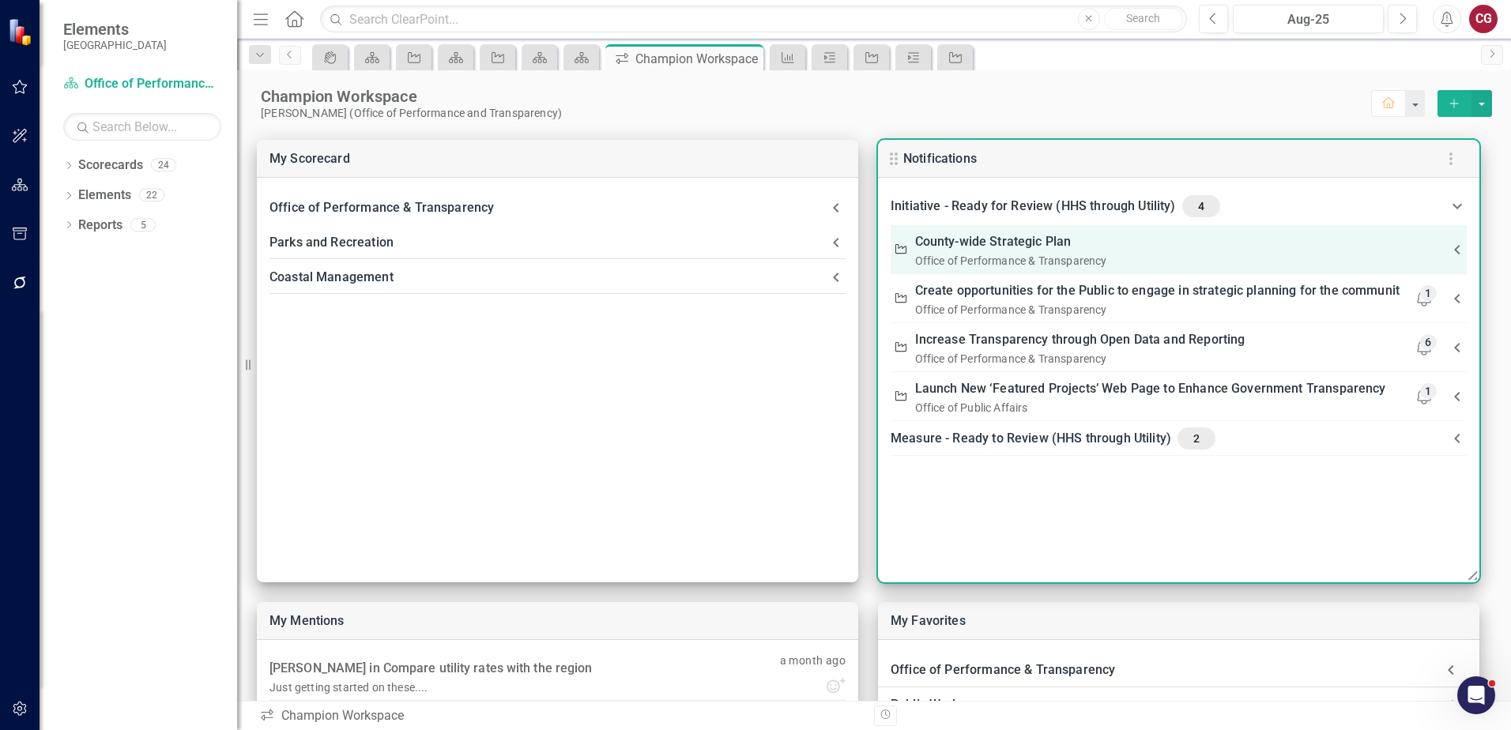
click at [1039, 240] on link "County-wide Strategic Plan" at bounding box center [993, 242] width 156 height 22
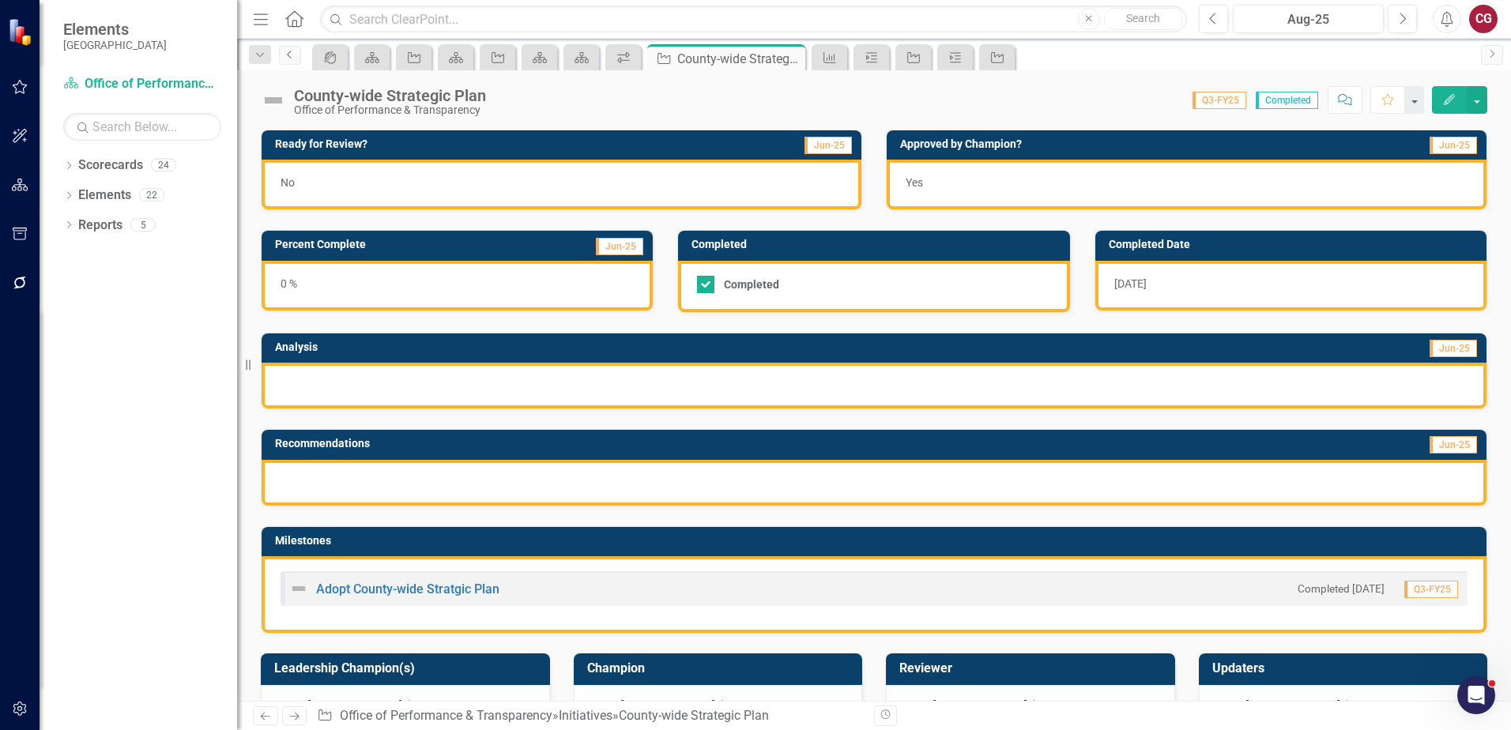
click at [291, 58] on icon at bounding box center [289, 55] width 4 height 8
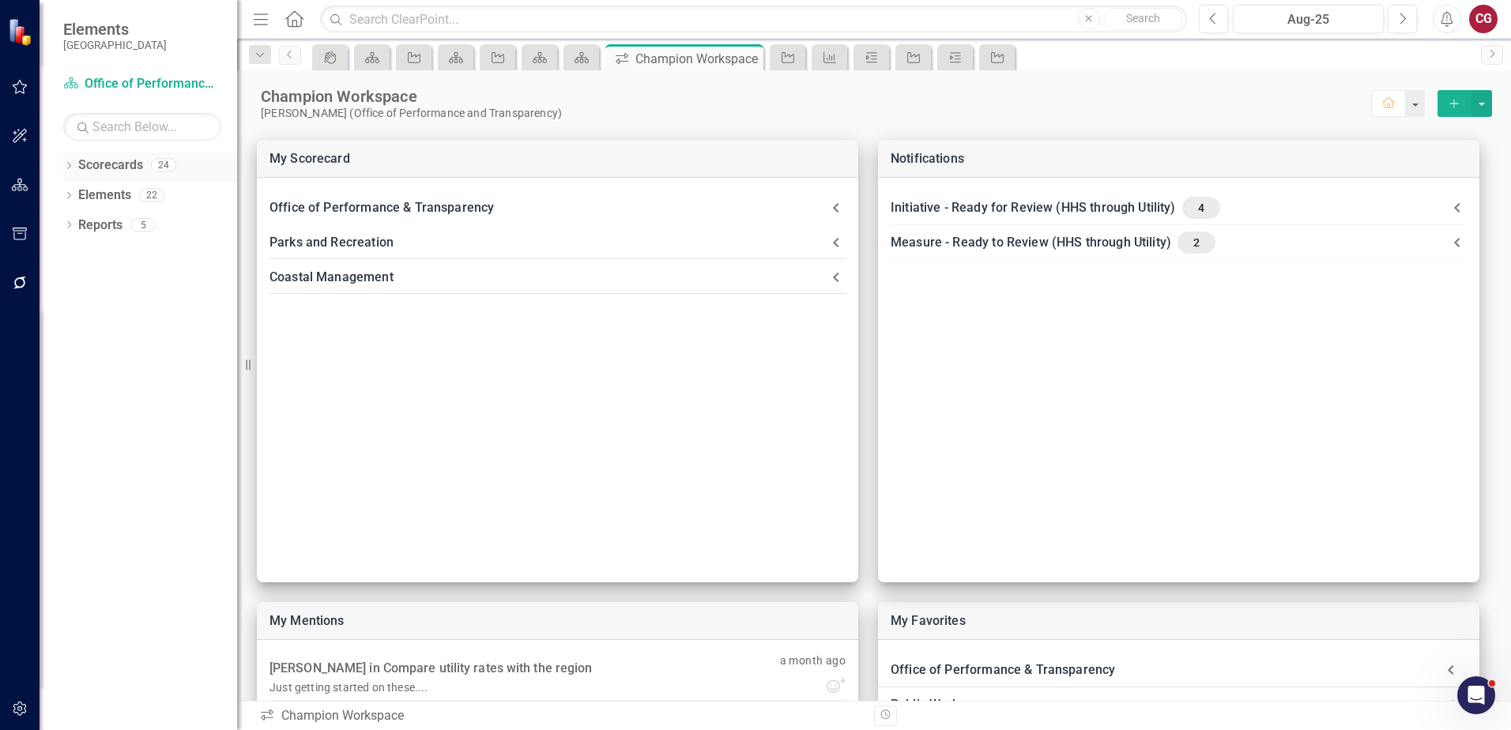
click at [67, 168] on icon "Dropdown" at bounding box center [68, 167] width 11 height 9
click at [71, 190] on icon "Dropdown" at bounding box center [77, 194] width 12 height 9
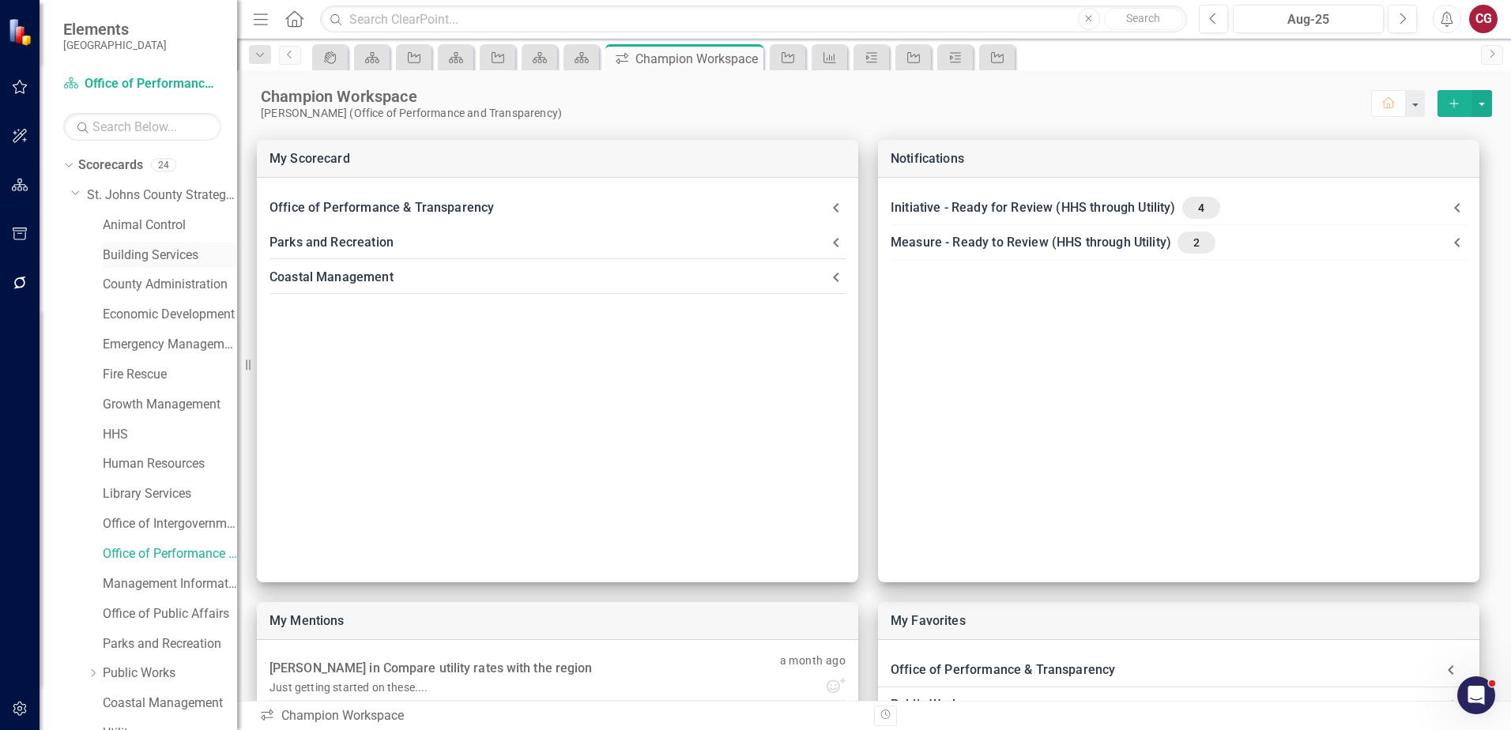
click at [148, 257] on link "Building Services" at bounding box center [170, 256] width 134 height 18
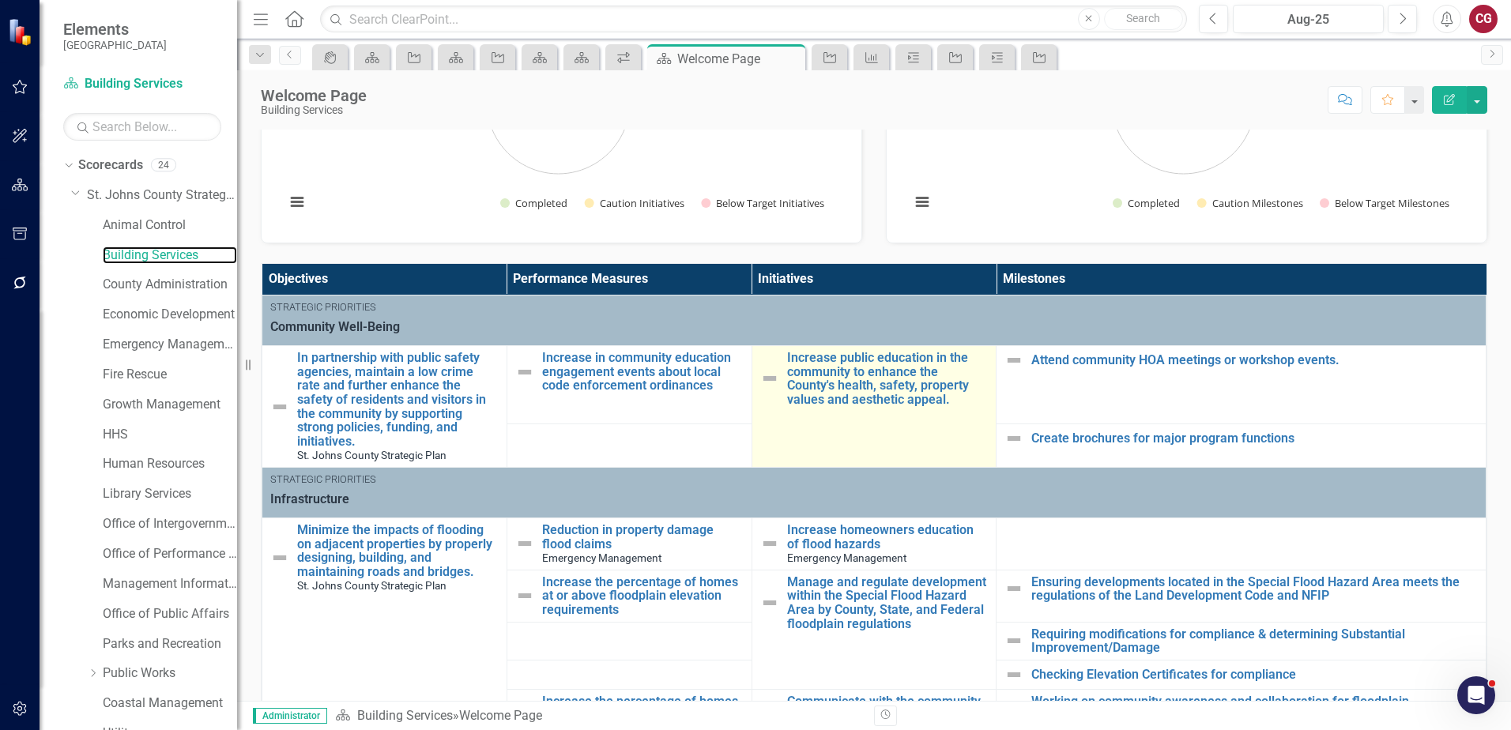
scroll to position [237, 0]
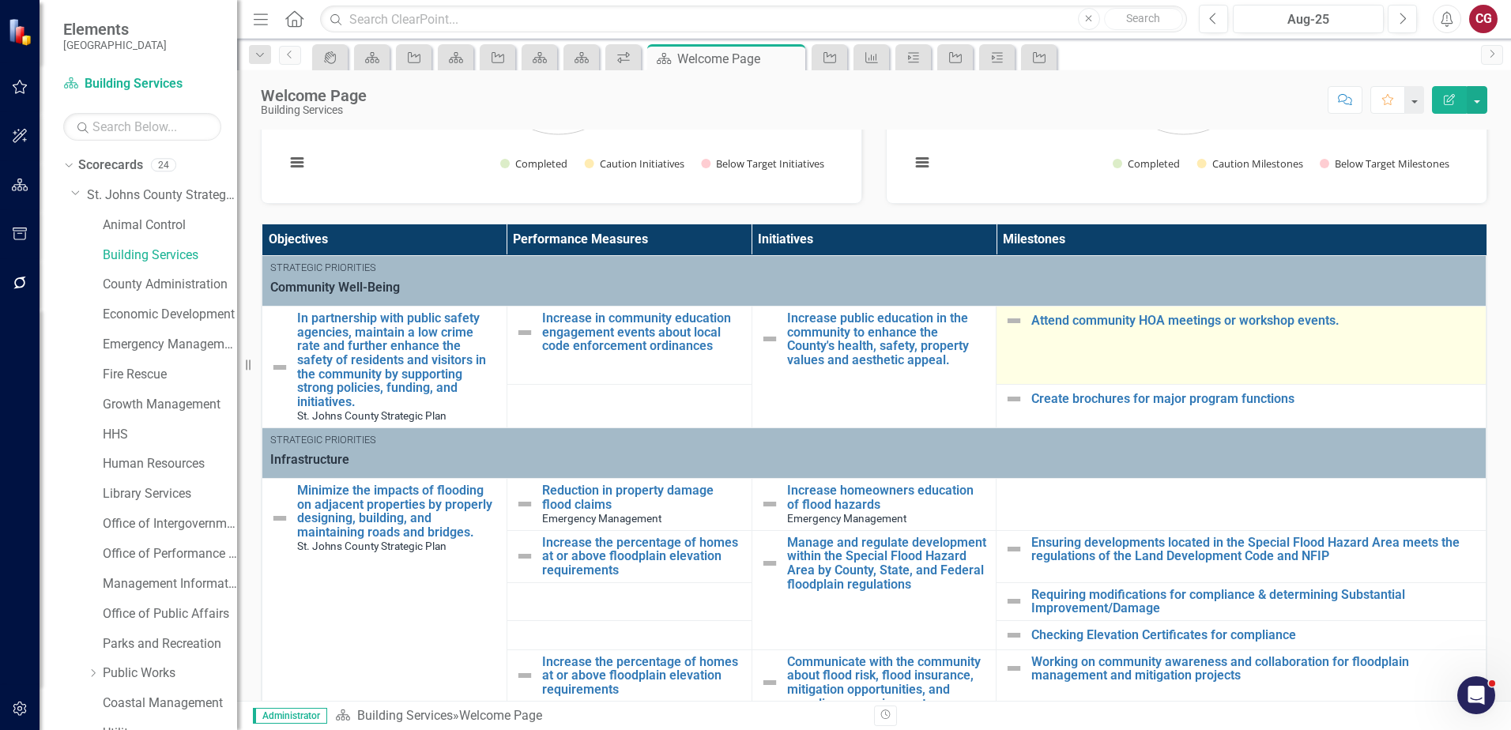
click at [1005, 320] on img at bounding box center [1014, 320] width 19 height 19
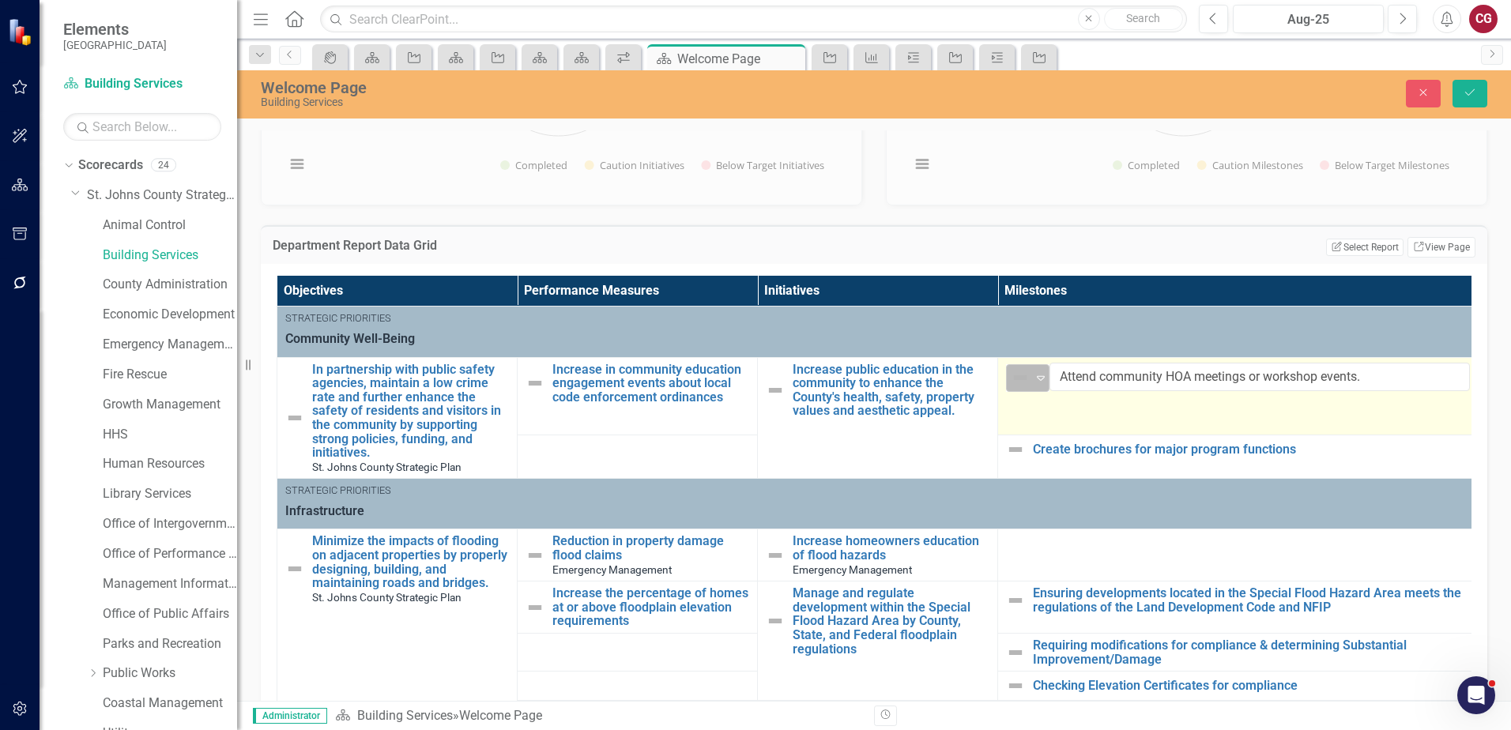
click at [1048, 375] on icon "Expand" at bounding box center [1041, 377] width 16 height 13
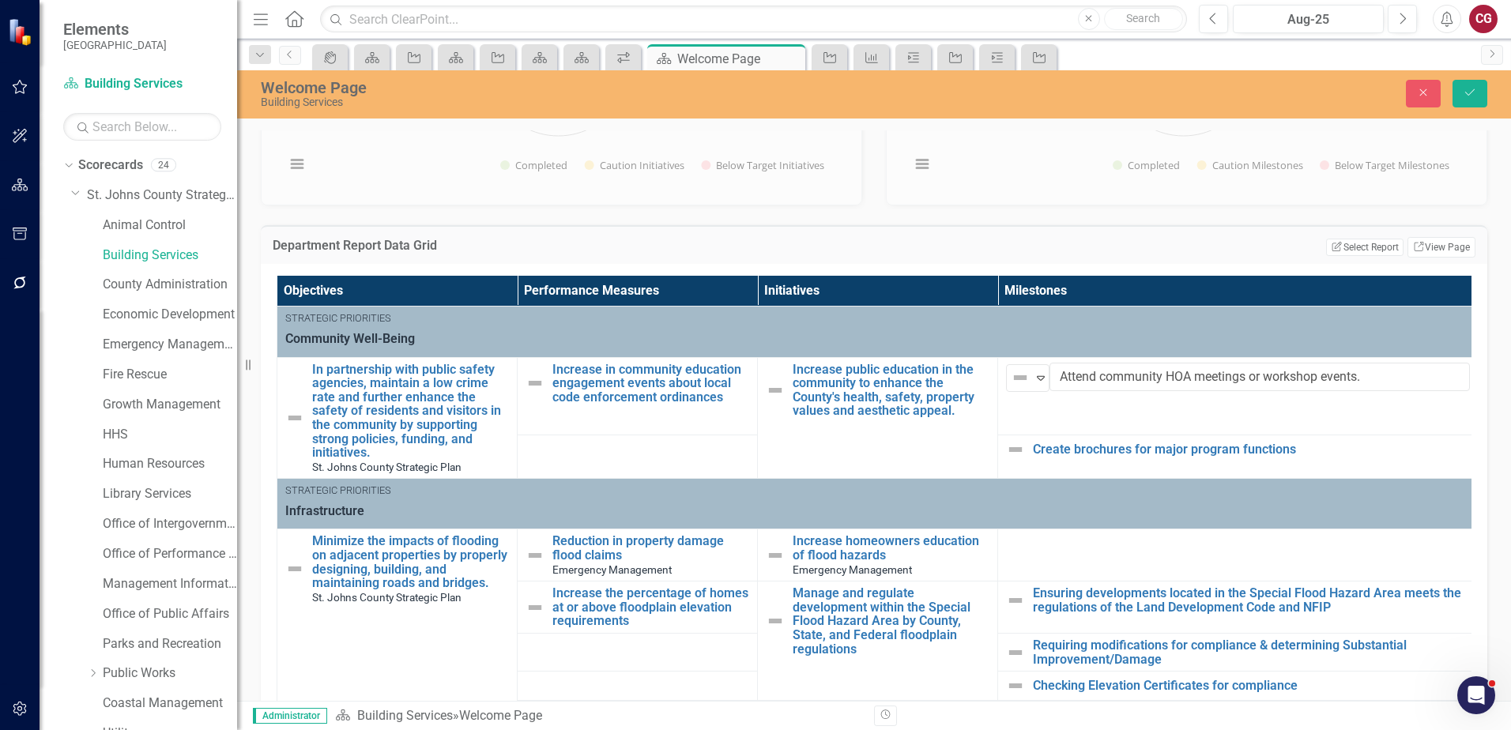
click at [945, 247] on td "Edit Report Select Report Link View Page" at bounding box center [1189, 247] width 572 height 21
click at [1475, 19] on div "CG" at bounding box center [1483, 19] width 28 height 28
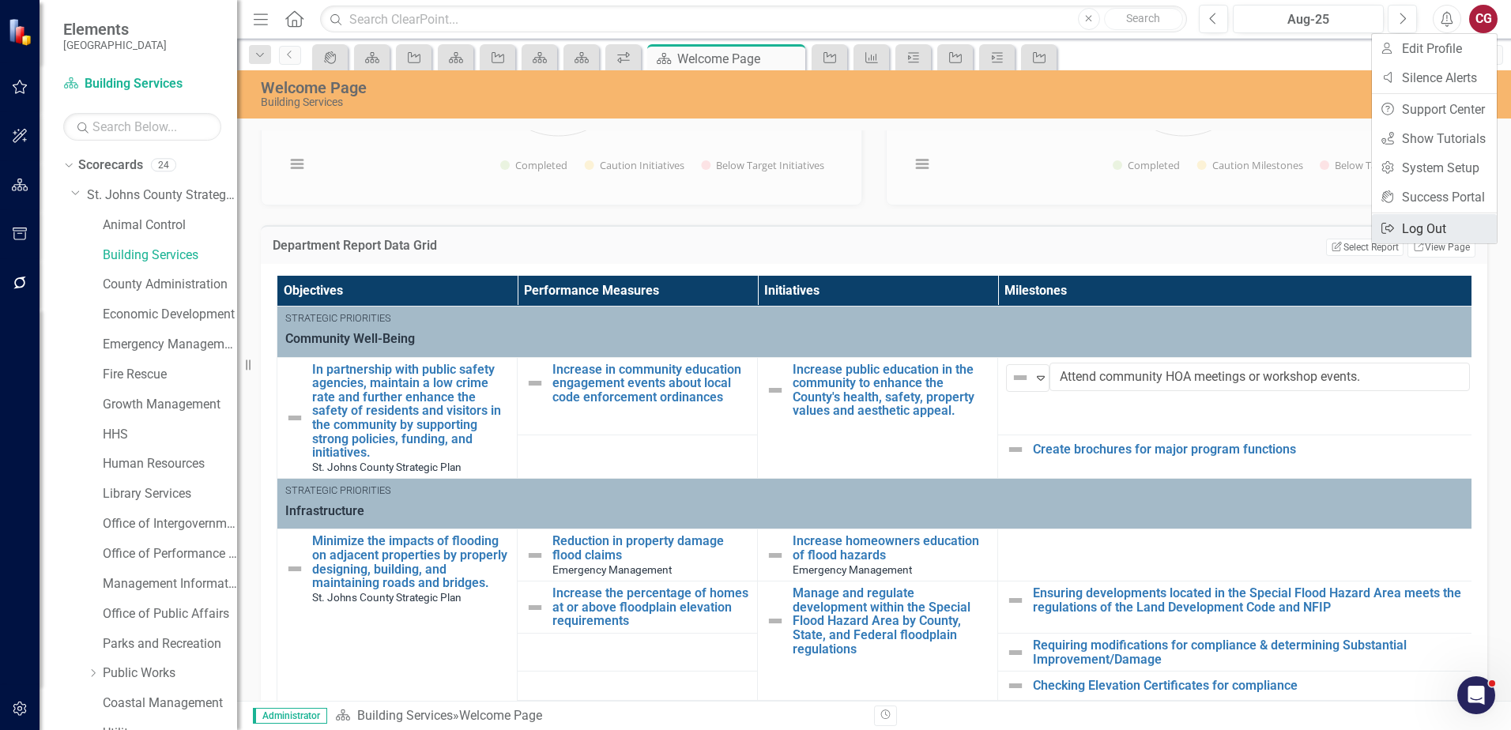
click at [1419, 224] on link "Logout Log Out" at bounding box center [1434, 228] width 125 height 29
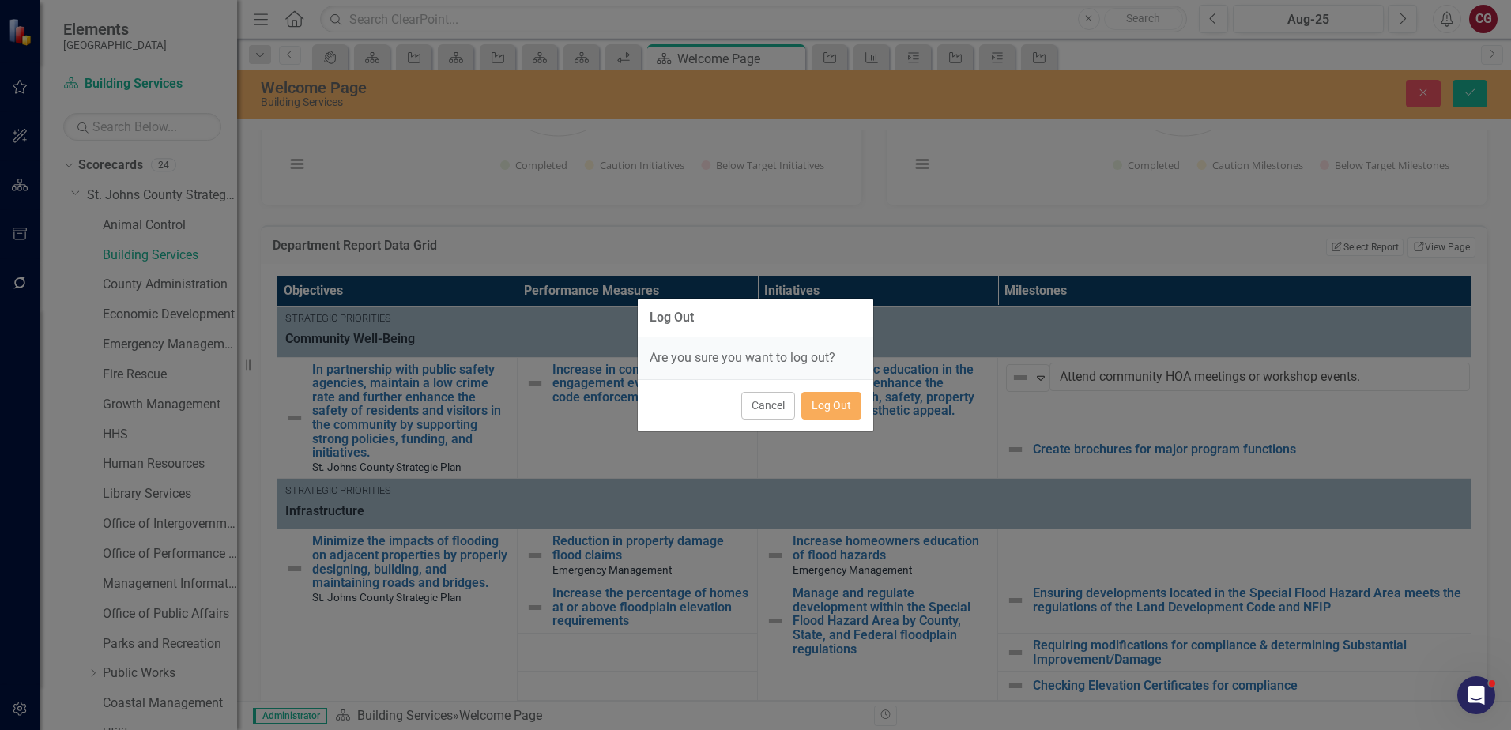
click at [824, 421] on div "Cancel Log Out" at bounding box center [756, 405] width 236 height 52
click at [828, 408] on button "Log Out" at bounding box center [831, 406] width 60 height 28
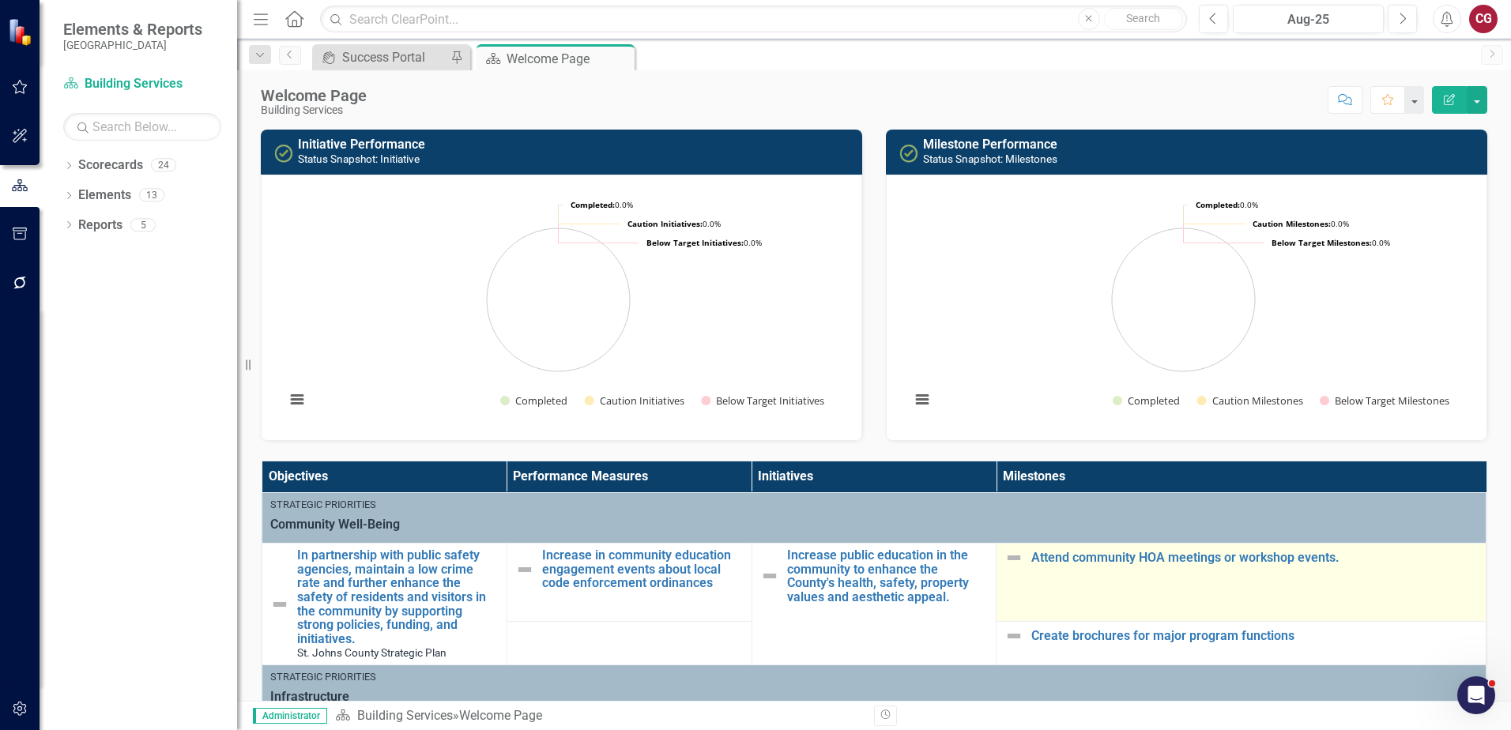
click at [1005, 559] on img at bounding box center [1014, 558] width 19 height 19
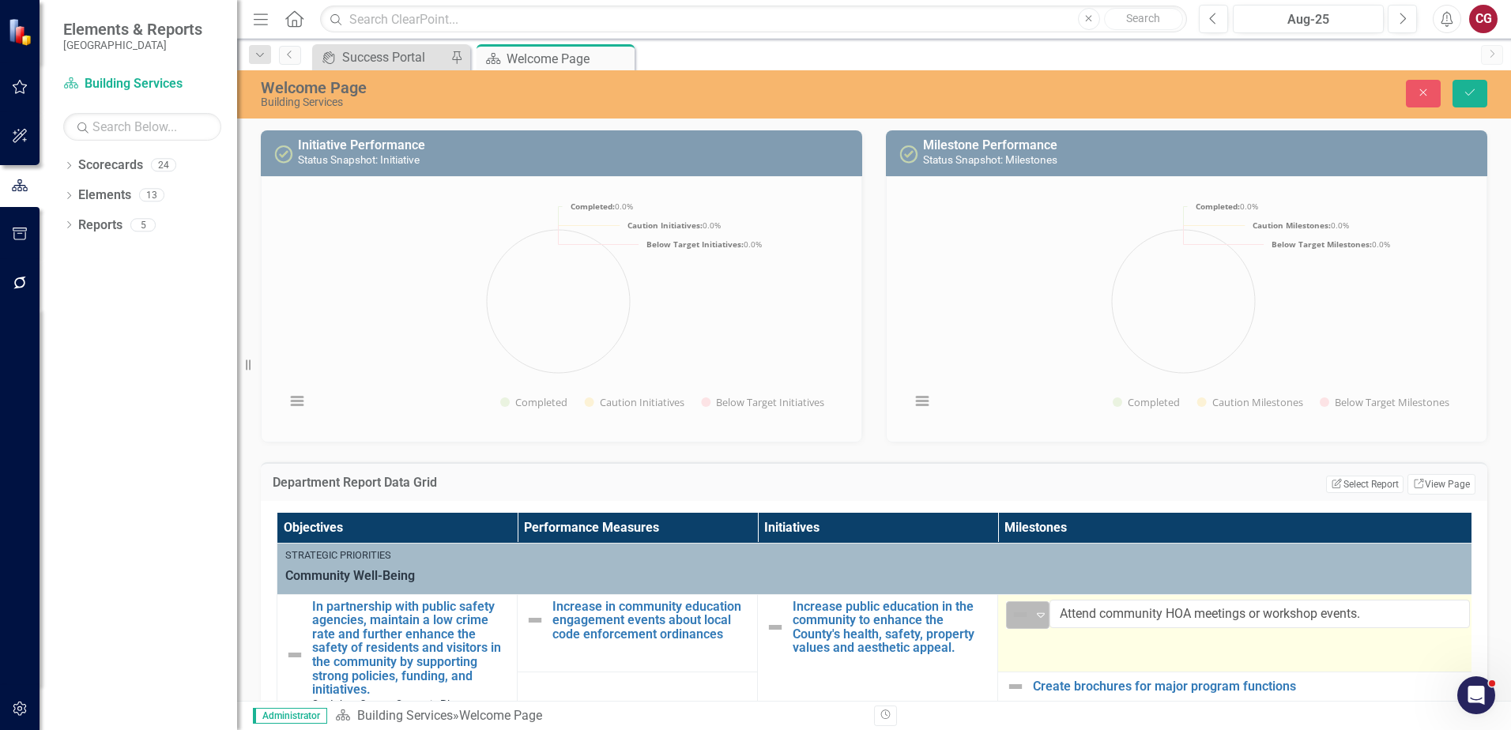
click at [1043, 619] on icon "Expand" at bounding box center [1041, 615] width 16 height 13
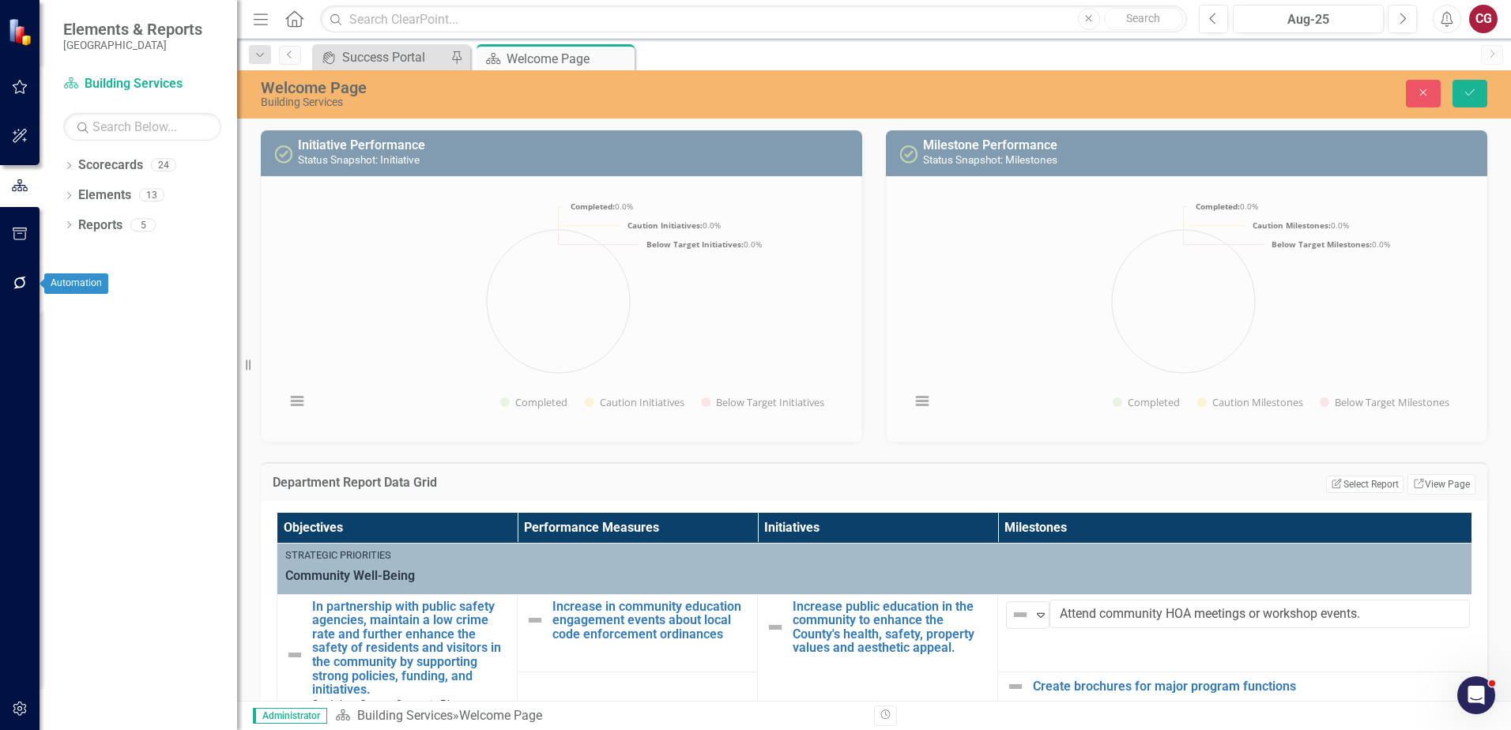
click at [26, 291] on button "button" at bounding box center [20, 283] width 36 height 33
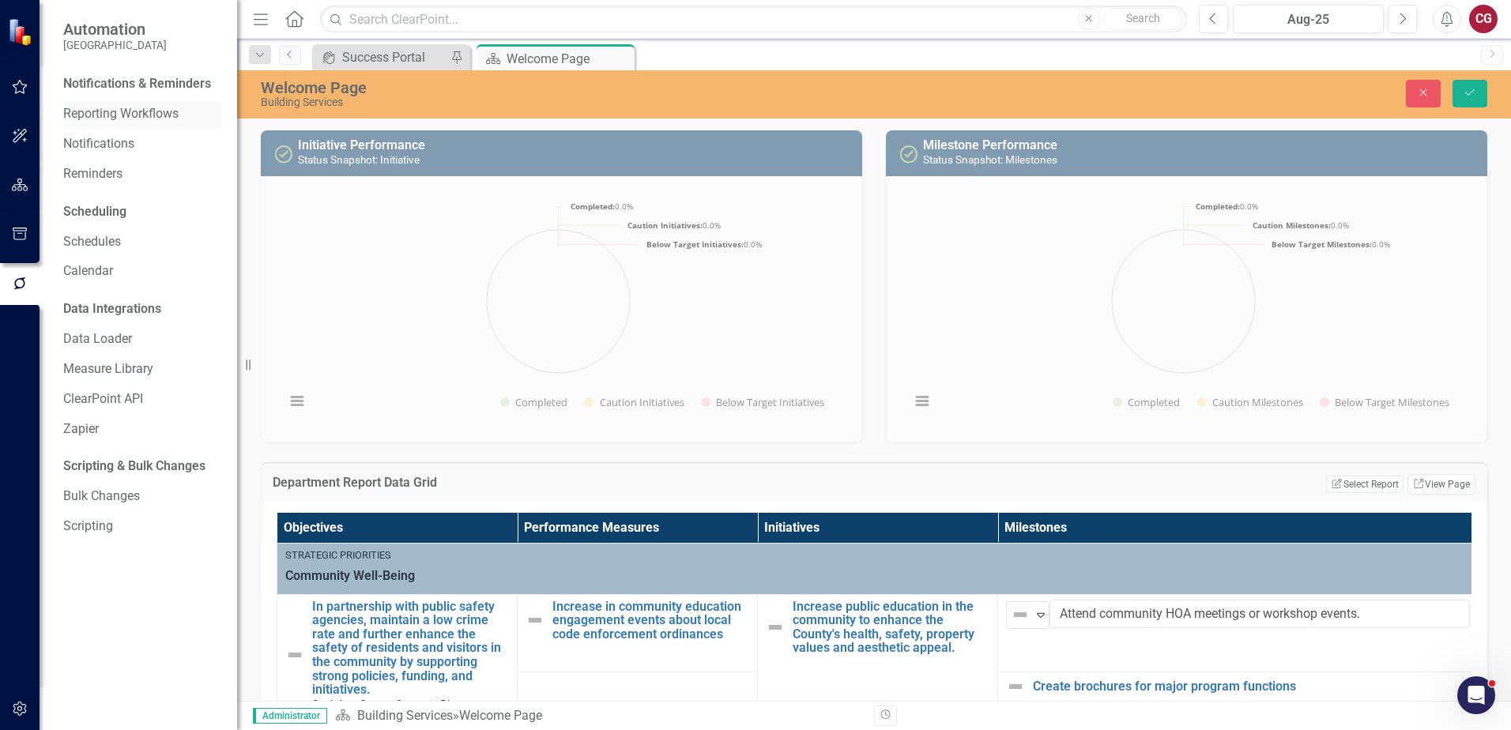
click at [90, 111] on link "Reporting Workflows" at bounding box center [142, 114] width 158 height 18
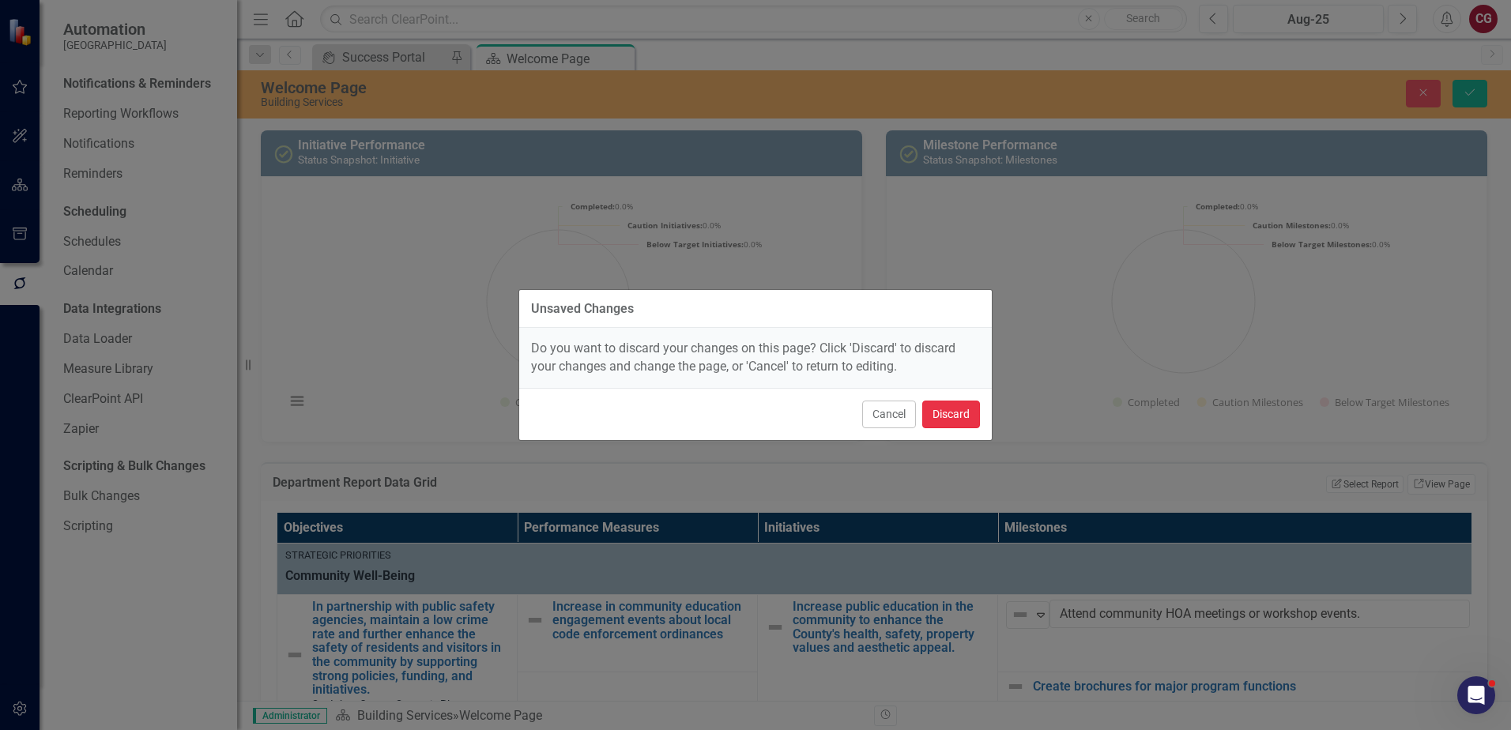
click at [961, 423] on button "Discard" at bounding box center [951, 415] width 58 height 28
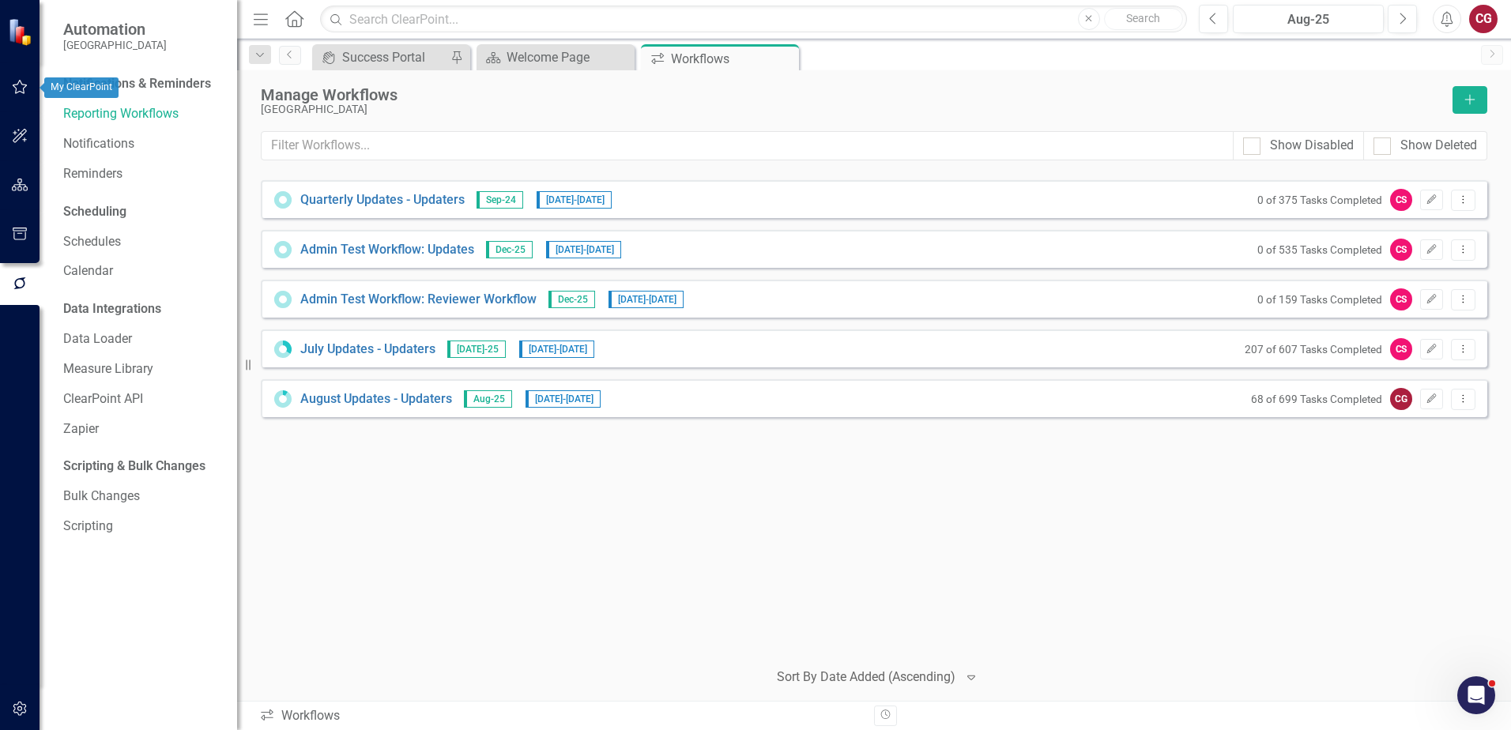
click at [15, 78] on button "button" at bounding box center [20, 87] width 36 height 33
